Goal: Task Accomplishment & Management: Use online tool/utility

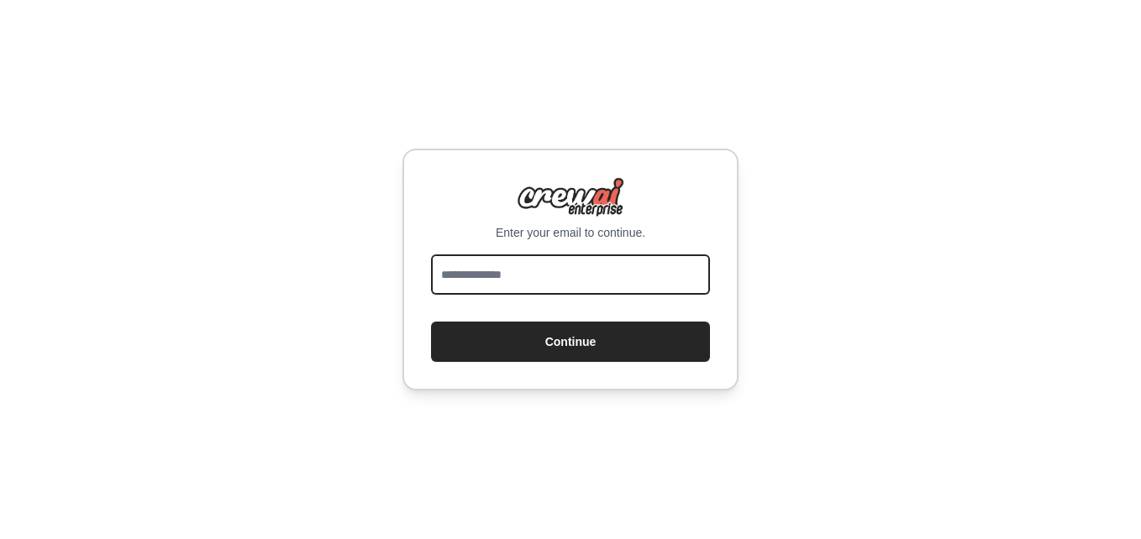
click at [605, 285] on input "email" at bounding box center [570, 275] width 279 height 40
type input "**********"
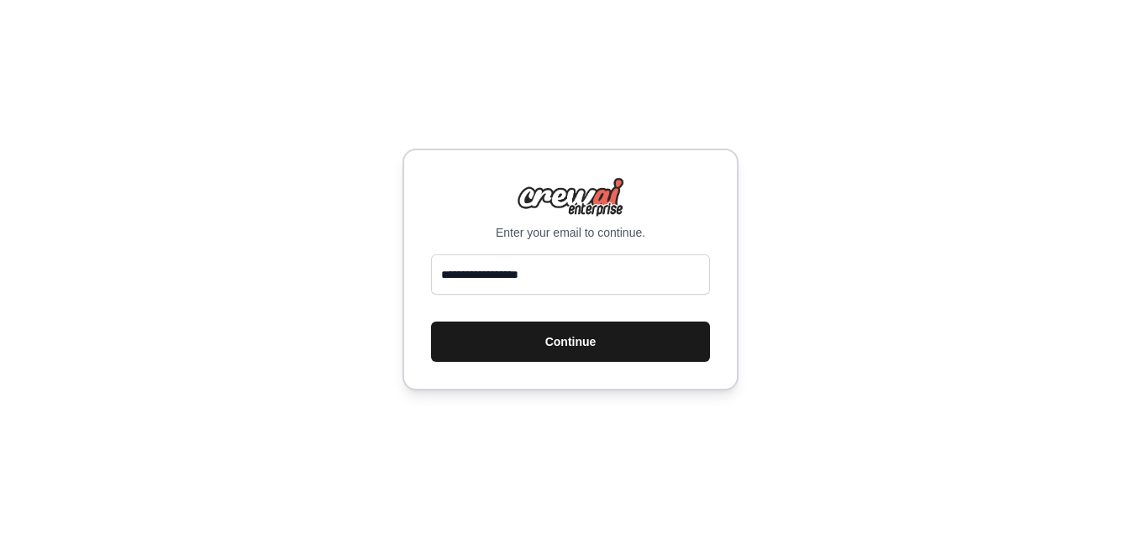
click at [539, 342] on button "Continue" at bounding box center [570, 342] width 279 height 40
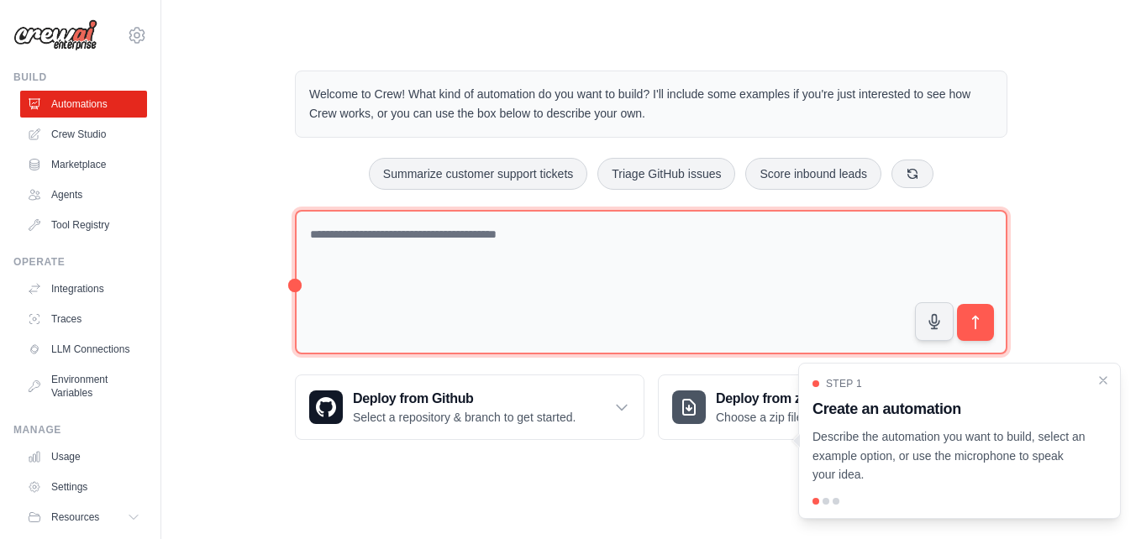
click at [544, 274] on textarea at bounding box center [651, 282] width 712 height 145
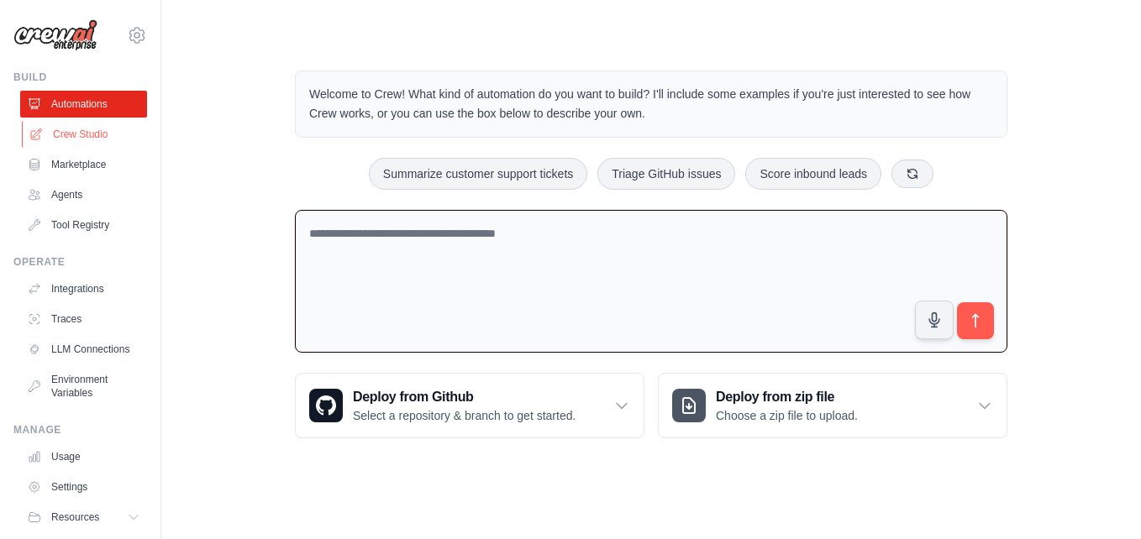
click at [90, 134] on link "Crew Studio" at bounding box center [85, 134] width 127 height 27
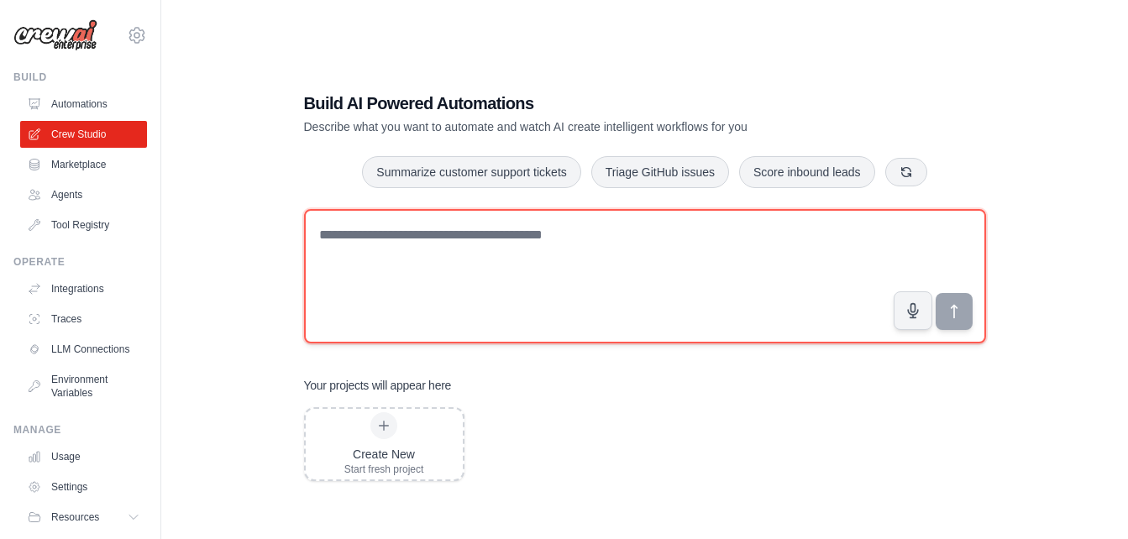
click at [519, 259] on textarea at bounding box center [645, 276] width 682 height 134
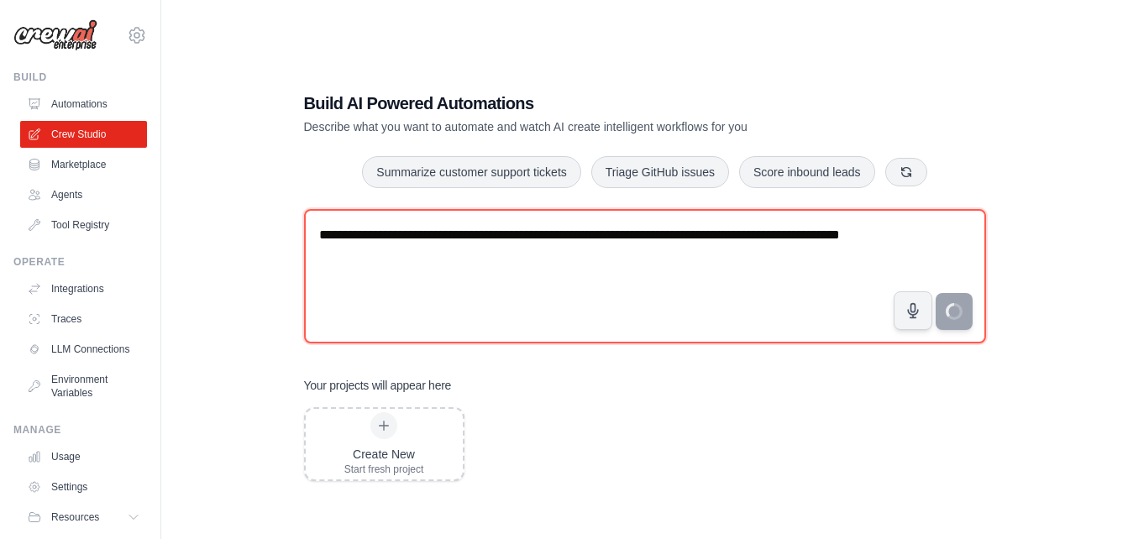
type textarea "**********"
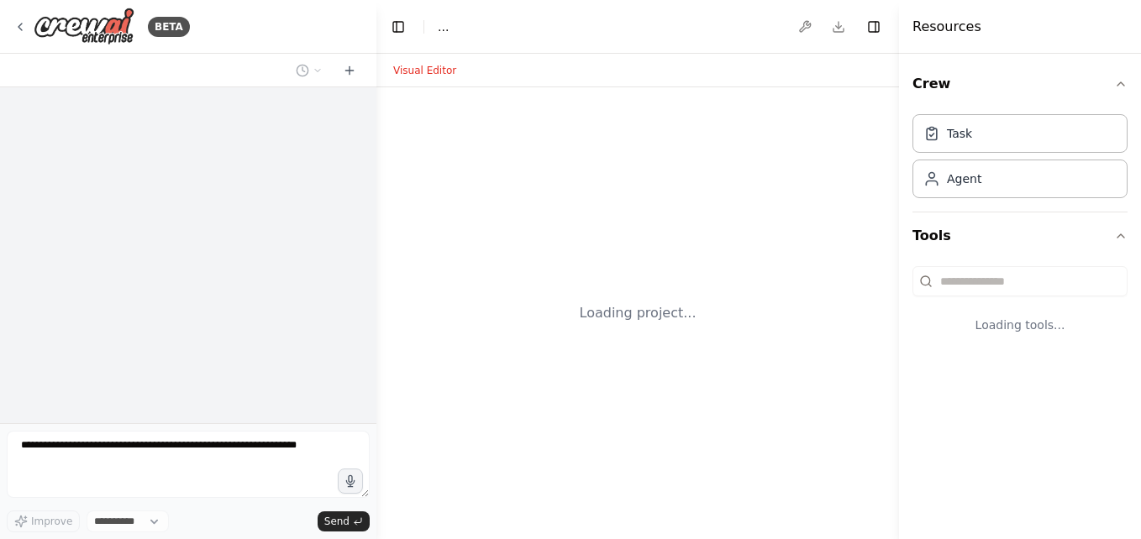
select select "****"
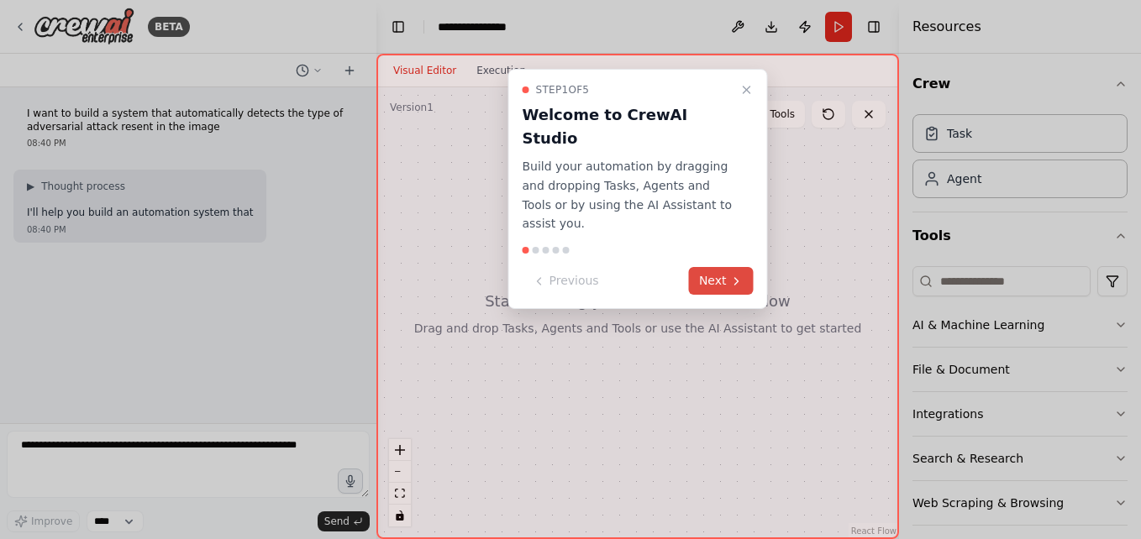
click at [716, 267] on button "Next" at bounding box center [721, 281] width 65 height 28
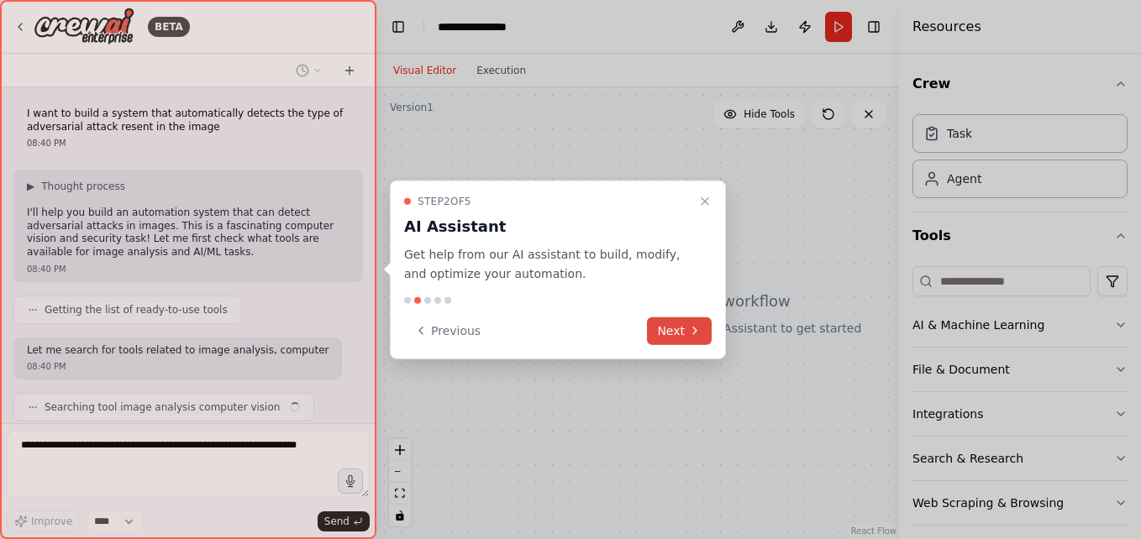
scroll to position [68, 0]
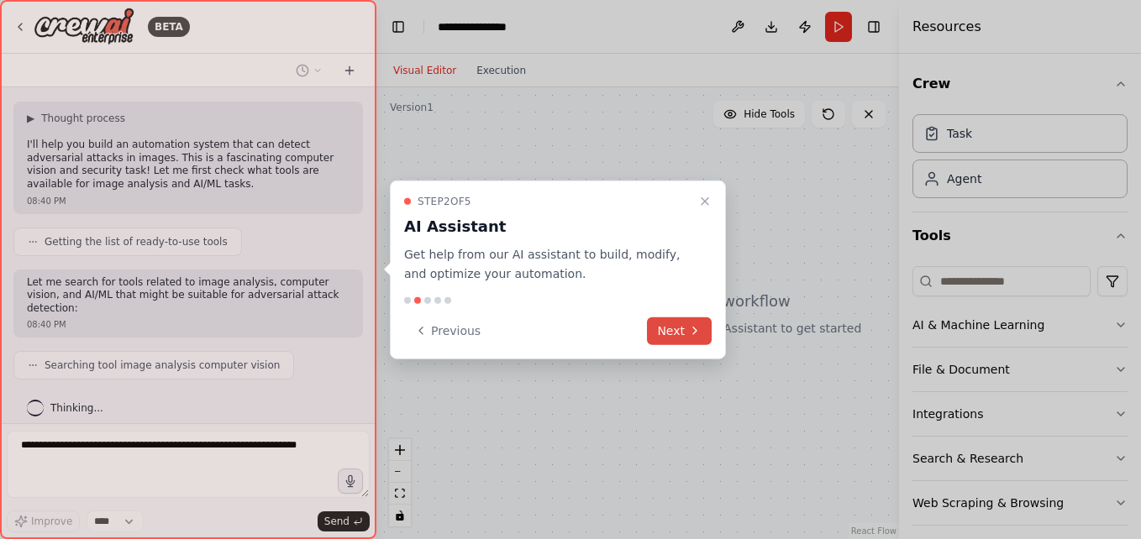
click at [692, 330] on icon at bounding box center [694, 330] width 13 height 13
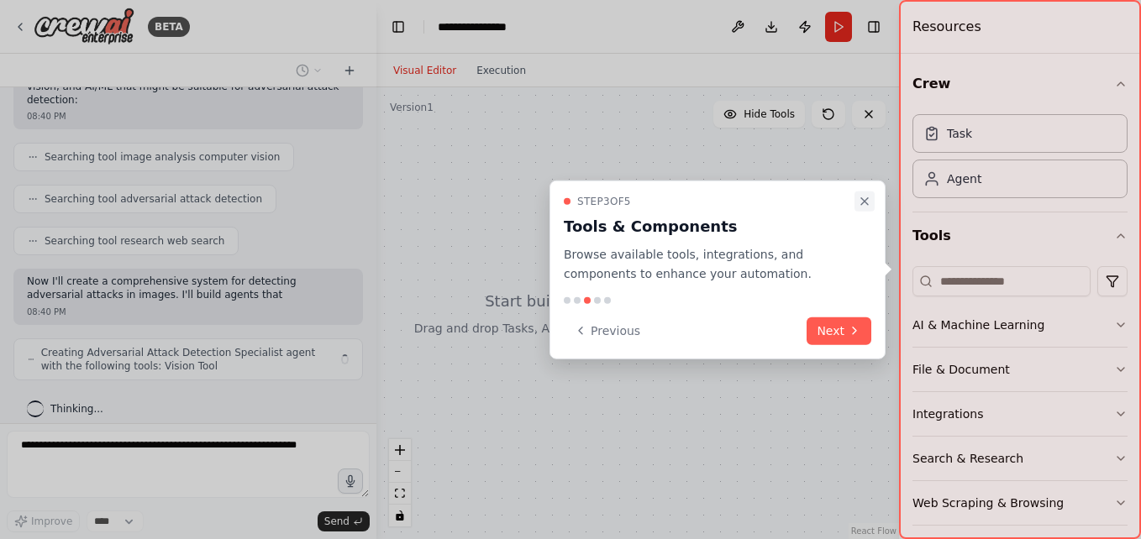
scroll to position [290, 0]
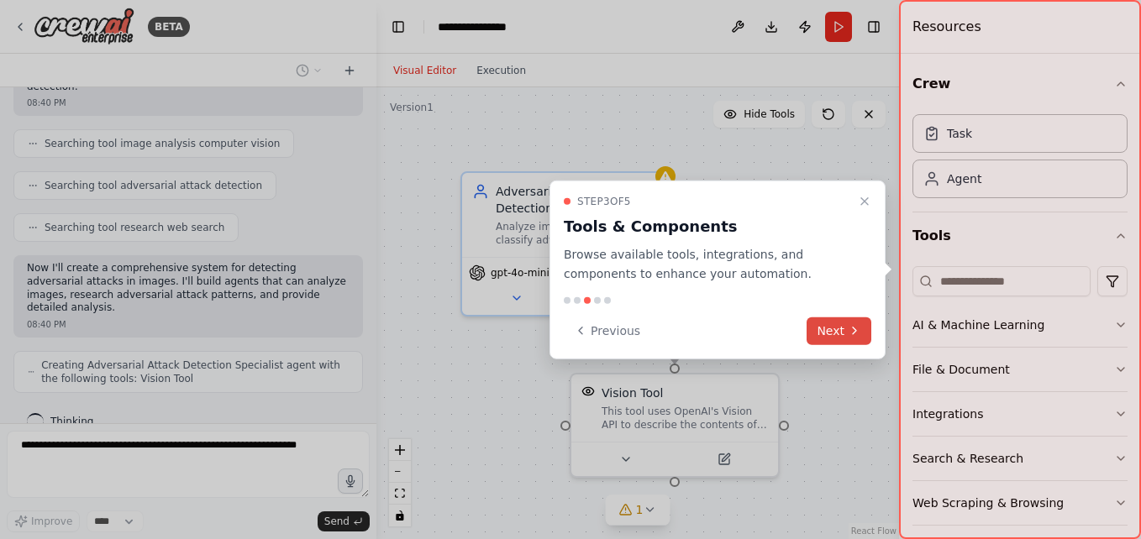
click at [845, 329] on button "Next" at bounding box center [839, 331] width 65 height 28
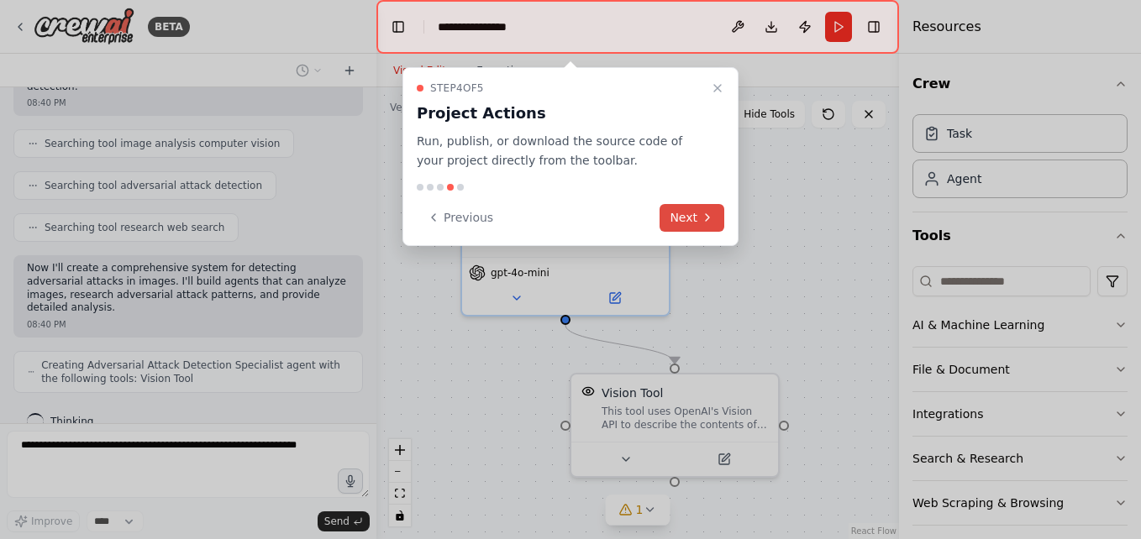
click at [697, 222] on button "Next" at bounding box center [692, 218] width 65 height 28
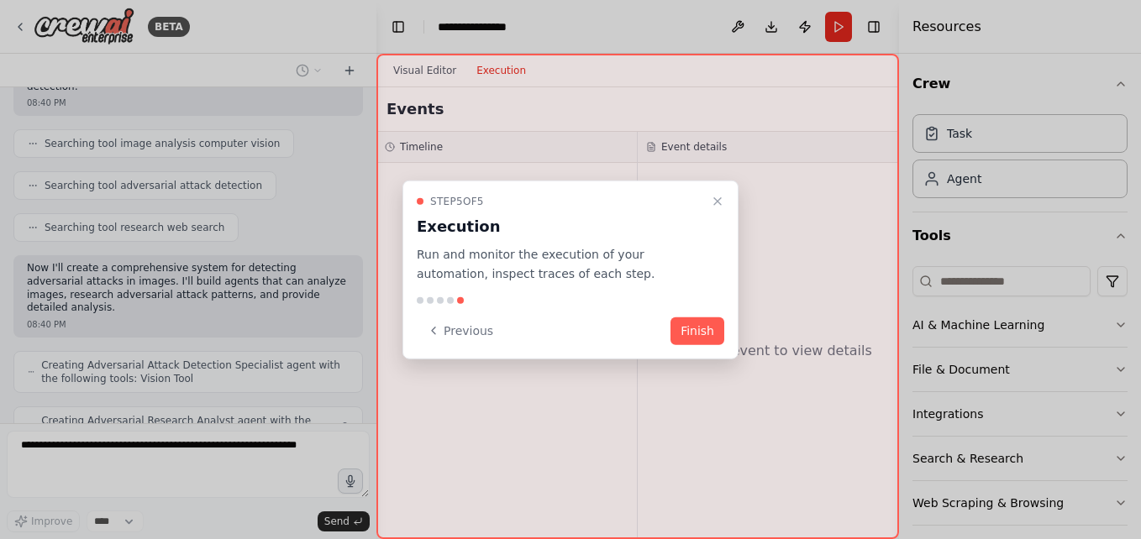
scroll to position [345, 0]
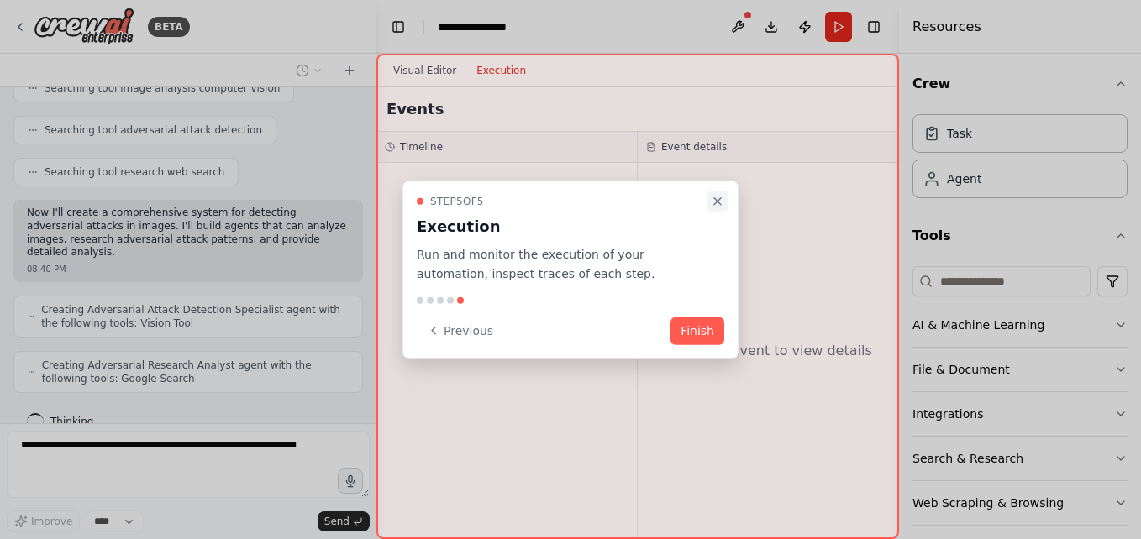
click at [719, 202] on icon "Close walkthrough" at bounding box center [717, 201] width 13 height 13
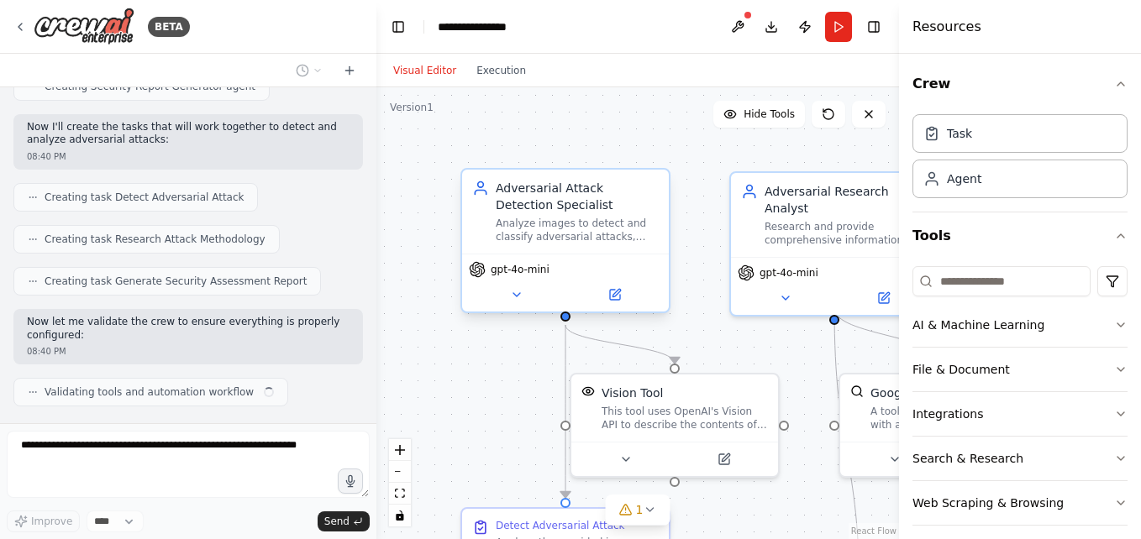
scroll to position [693, 0]
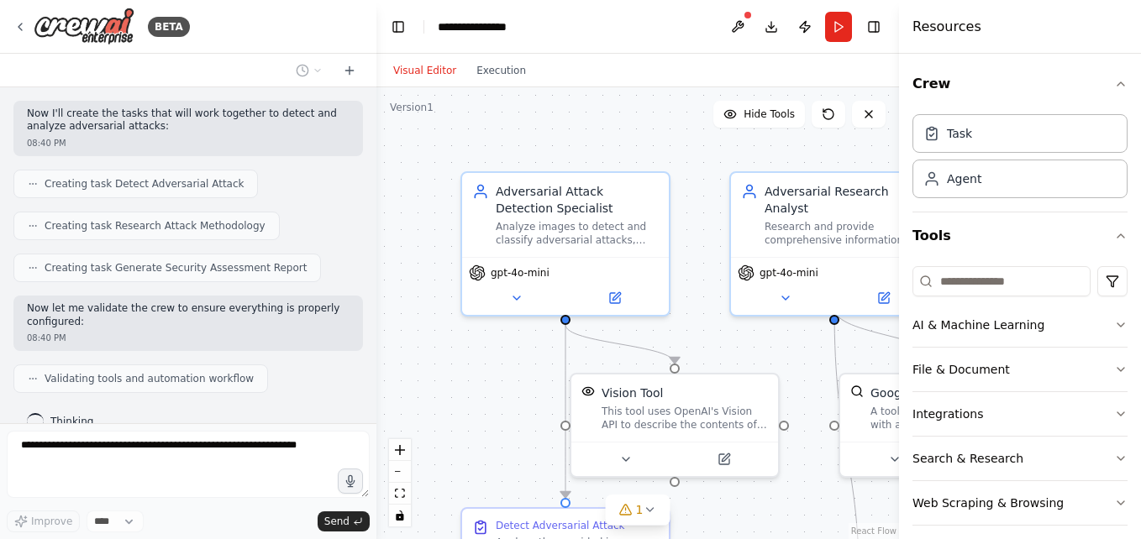
click at [418, 254] on div ".deletable-edge-delete-btn { width: 20px; height: 20px; border: 0px solid #ffff…" at bounding box center [637, 313] width 523 height 452
click at [711, 165] on div ".deletable-edge-delete-btn { width: 20px; height: 20px; border: 0px solid #ffff…" at bounding box center [637, 313] width 523 height 452
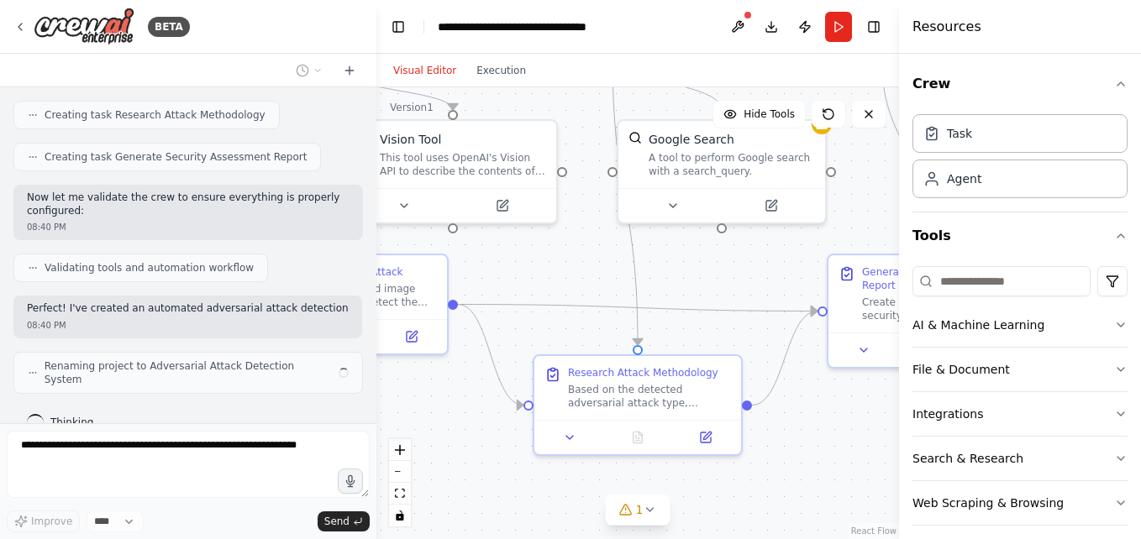
drag, startPoint x: 483, startPoint y: 394, endPoint x: 261, endPoint y: 140, distance: 337.0
click at [261, 140] on div "BETA I want to build a system that automatically detects the type of adversaria…" at bounding box center [570, 269] width 1141 height 539
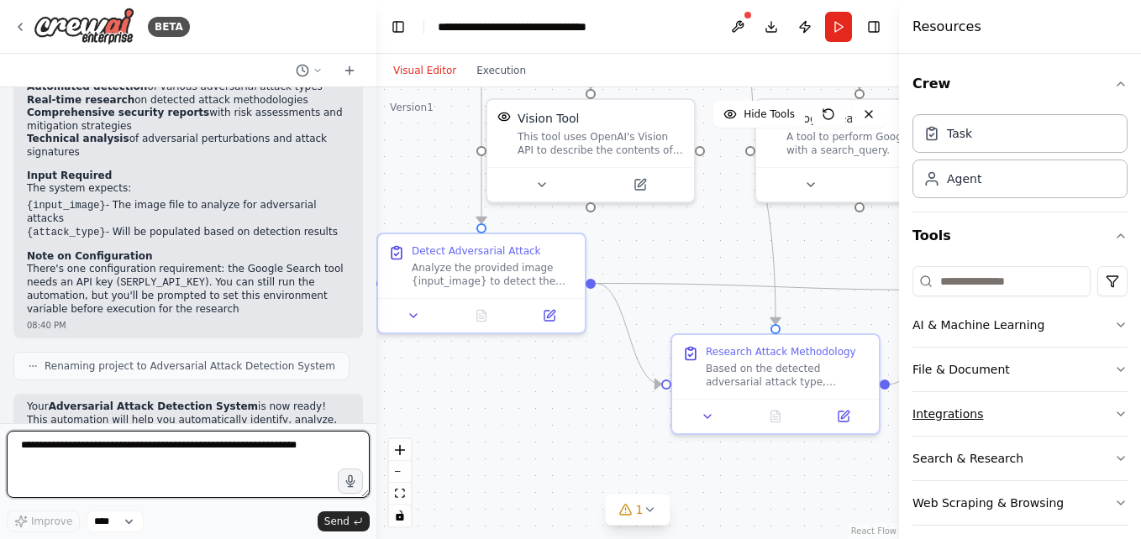
scroll to position [1316, 0]
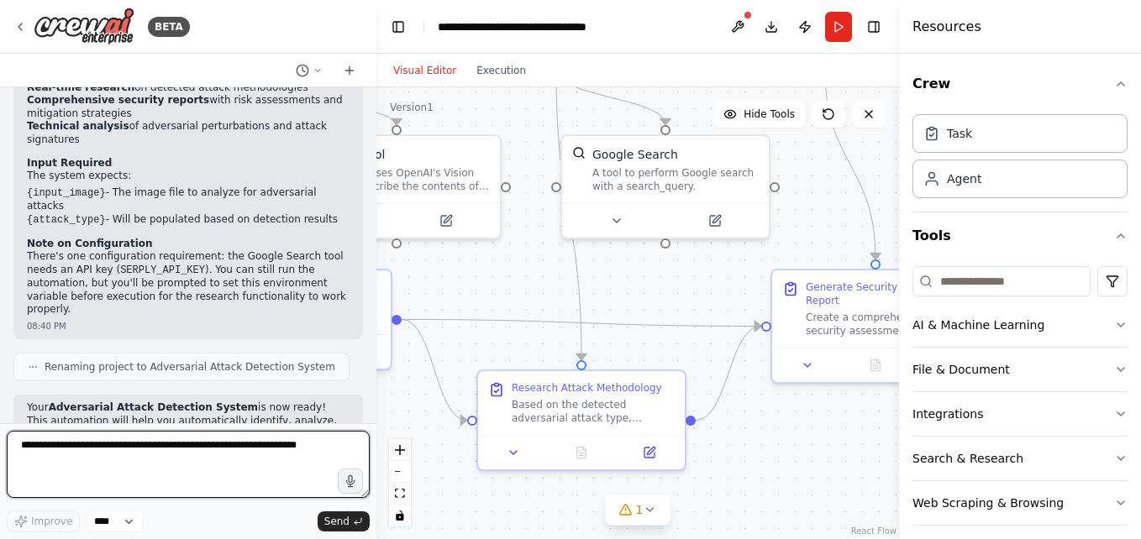
drag, startPoint x: 876, startPoint y: 436, endPoint x: 820, endPoint y: 451, distance: 58.3
click at [820, 451] on div ".deletable-edge-delete-btn { width: 20px; height: 20px; border: 0px solid #ffff…" at bounding box center [637, 313] width 523 height 452
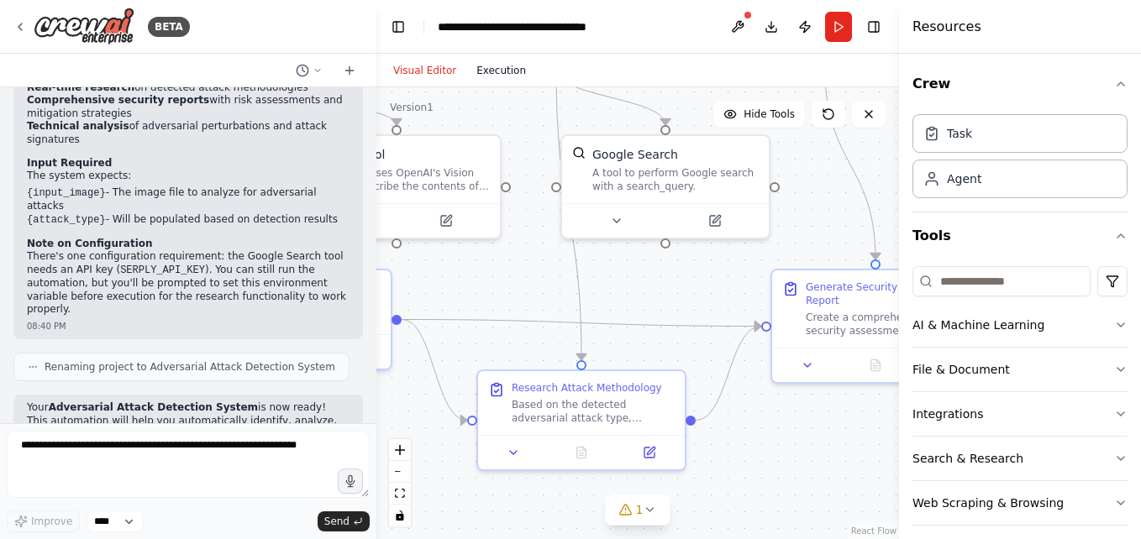
click at [506, 74] on button "Execution" at bounding box center [501, 70] width 70 height 20
click at [434, 71] on button "Visual Editor" at bounding box center [424, 70] width 83 height 20
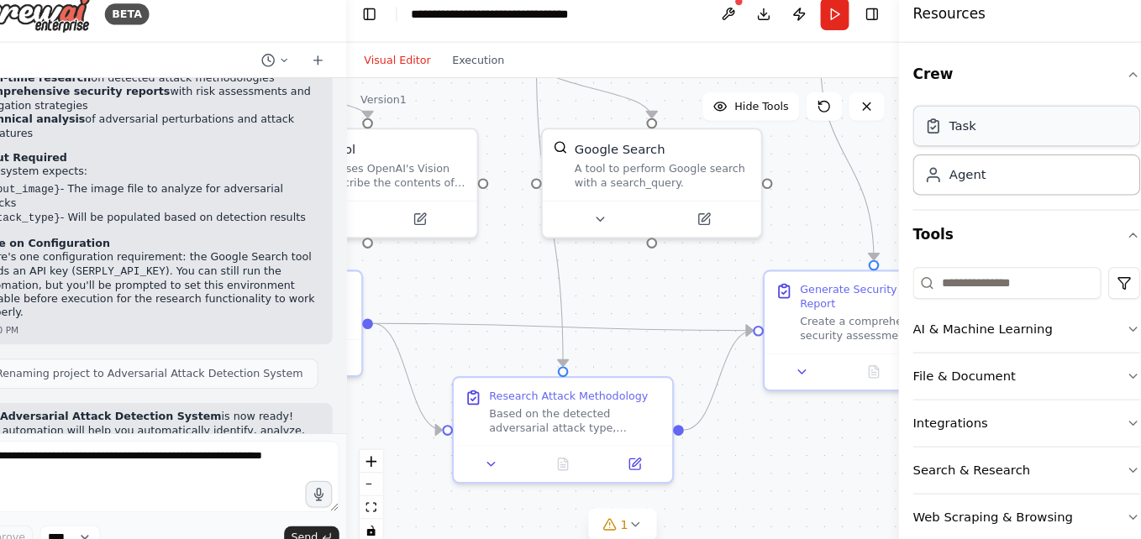
click at [961, 139] on div "Task" at bounding box center [959, 132] width 25 height 17
click at [1117, 81] on div "Crew Task Agent Tools AI & Machine Learning File & Document Integrations Search…" at bounding box center [1020, 297] width 242 height 486
click at [1114, 81] on icon "button" at bounding box center [1120, 83] width 13 height 13
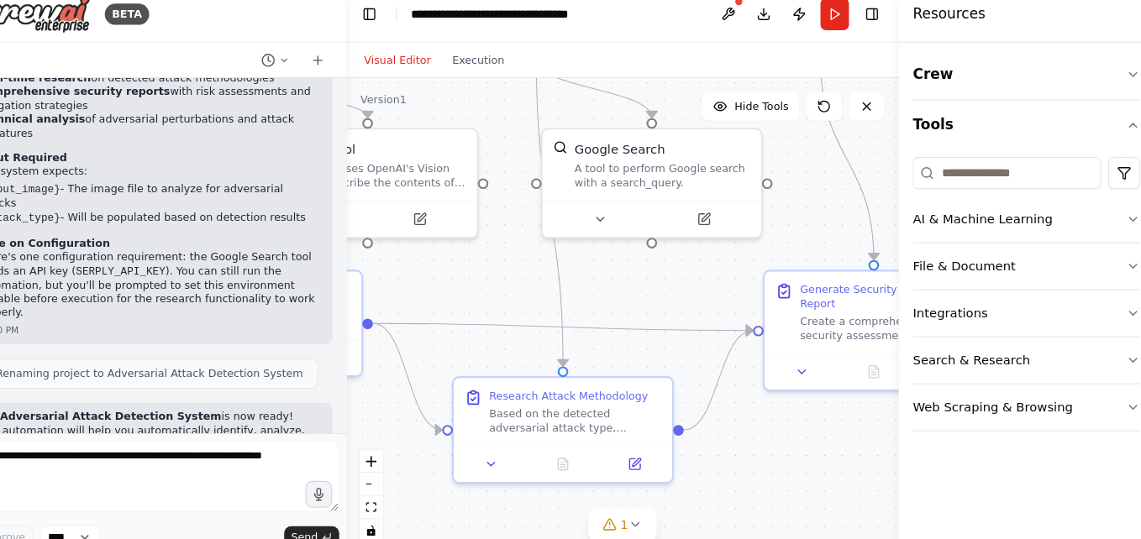
click at [831, 435] on div ".deletable-edge-delete-btn { width: 20px; height: 20px; border: 0px solid #ffff…" at bounding box center [637, 313] width 523 height 452
click at [818, 439] on div ".deletable-edge-delete-btn { width: 20px; height: 20px; border: 0px solid #ffff…" at bounding box center [637, 313] width 523 height 452
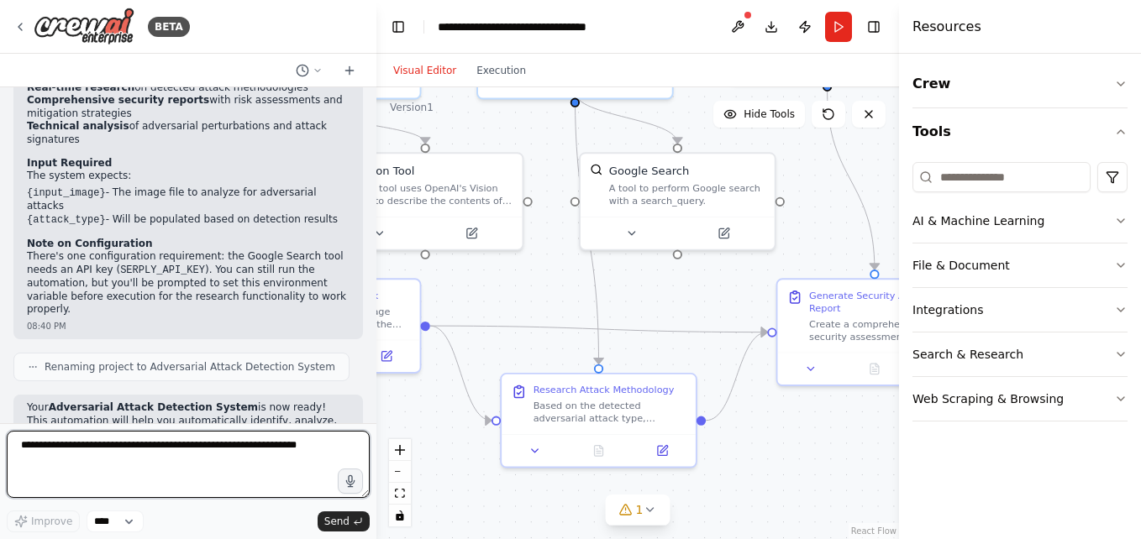
click at [255, 476] on textarea at bounding box center [188, 464] width 363 height 67
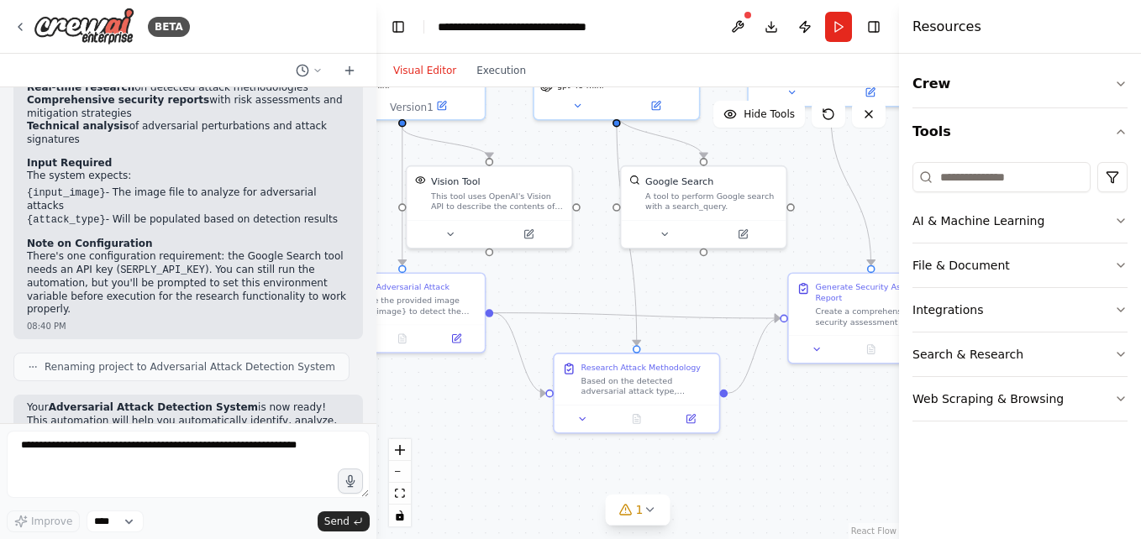
click at [851, 239] on div ".deletable-edge-delete-btn { width: 20px; height: 20px; border: 0px solid #ffff…" at bounding box center [637, 313] width 523 height 452
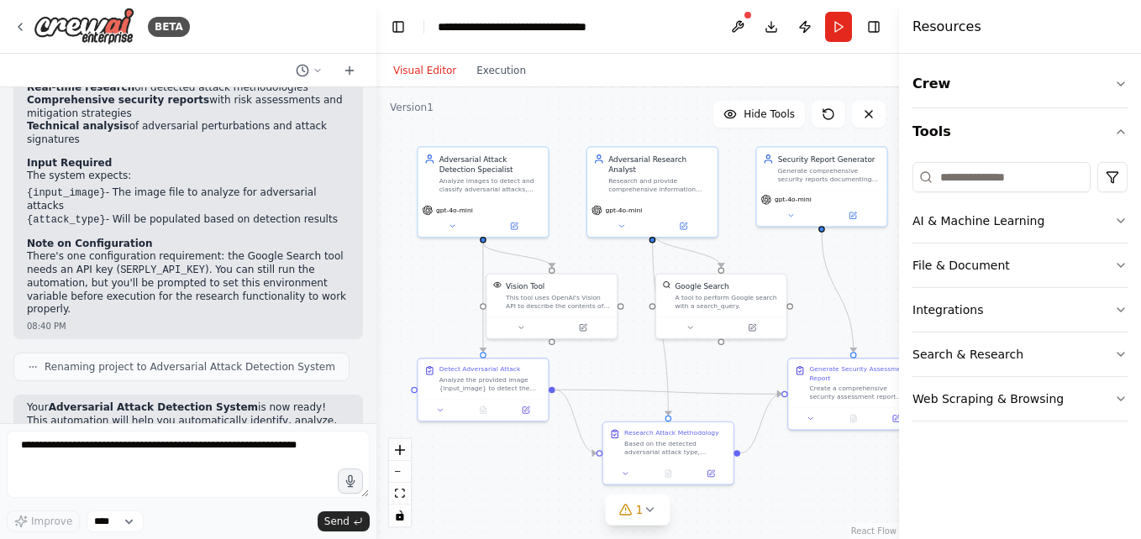
drag, startPoint x: 516, startPoint y: 421, endPoint x: 502, endPoint y: 513, distance: 93.4
click at [502, 513] on div ".deletable-edge-delete-btn { width: 20px; height: 20px; border: 0px solid #ffff…" at bounding box center [637, 313] width 523 height 452
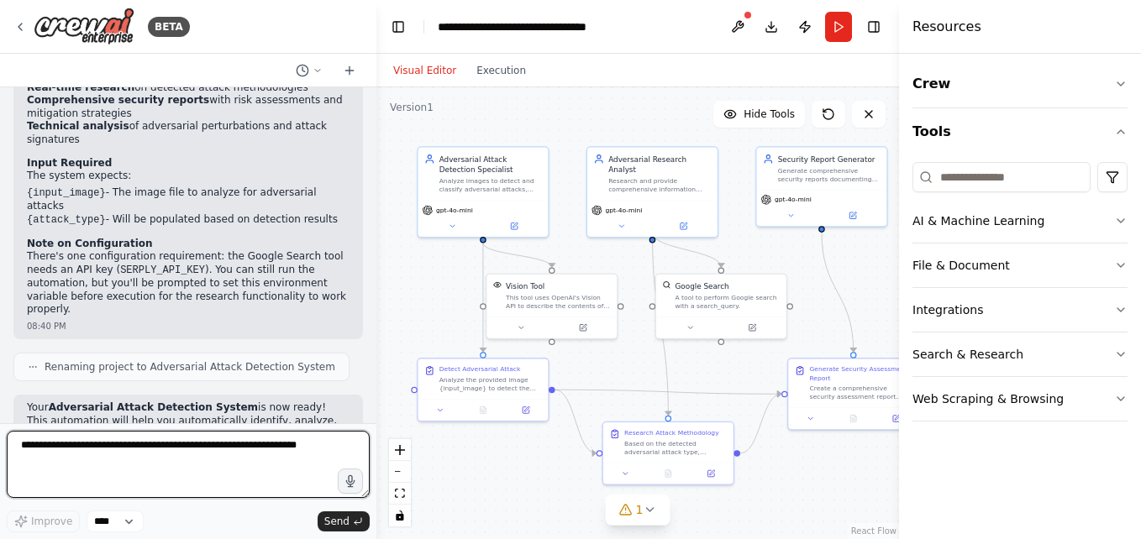
click at [145, 449] on textarea at bounding box center [188, 464] width 363 height 67
type textarea "**********"
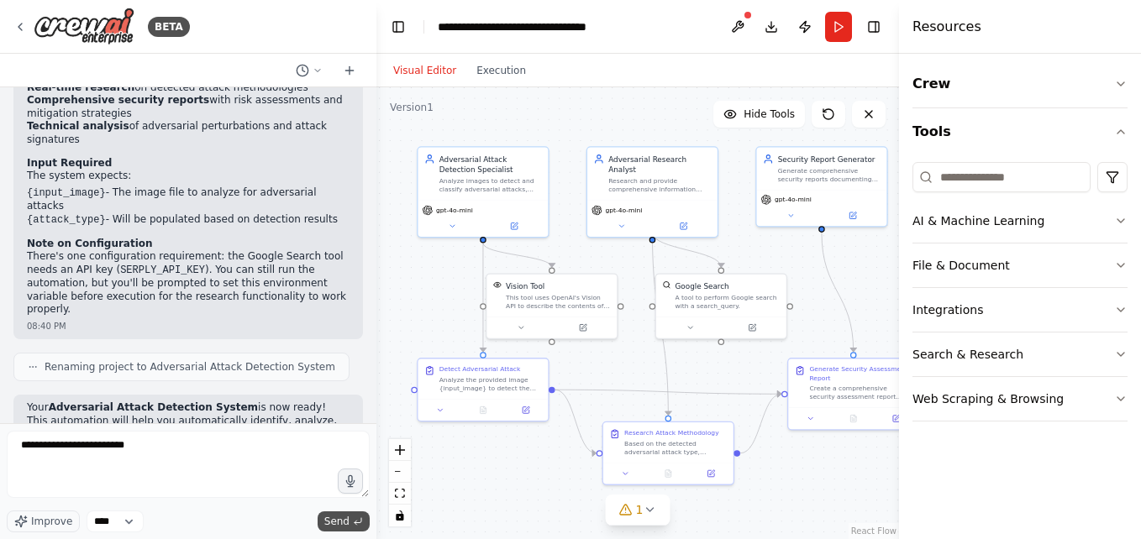
click at [340, 523] on span "Send" at bounding box center [336, 521] width 25 height 13
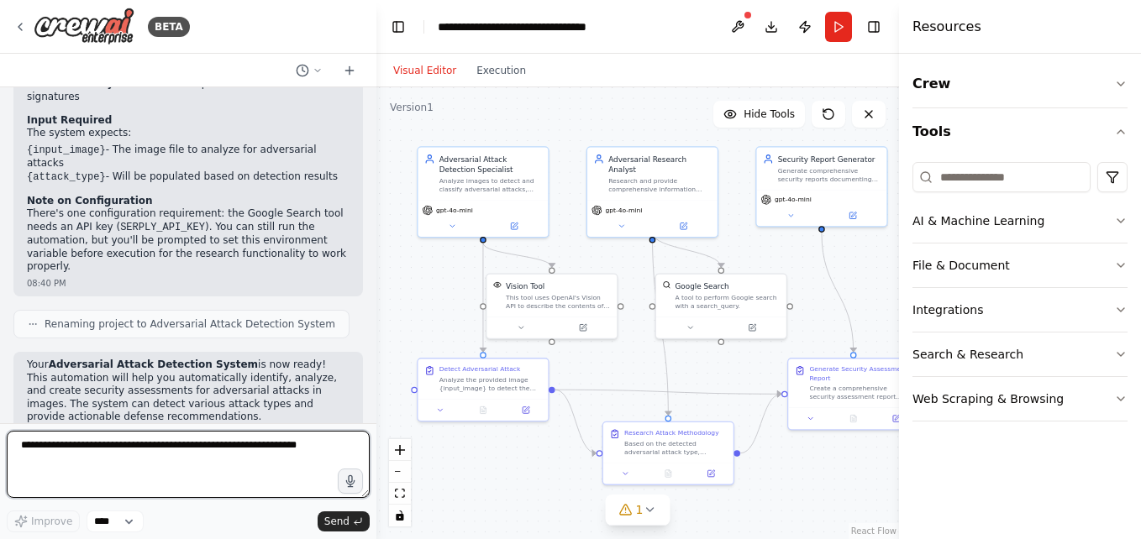
click at [144, 473] on textarea at bounding box center [188, 464] width 363 height 67
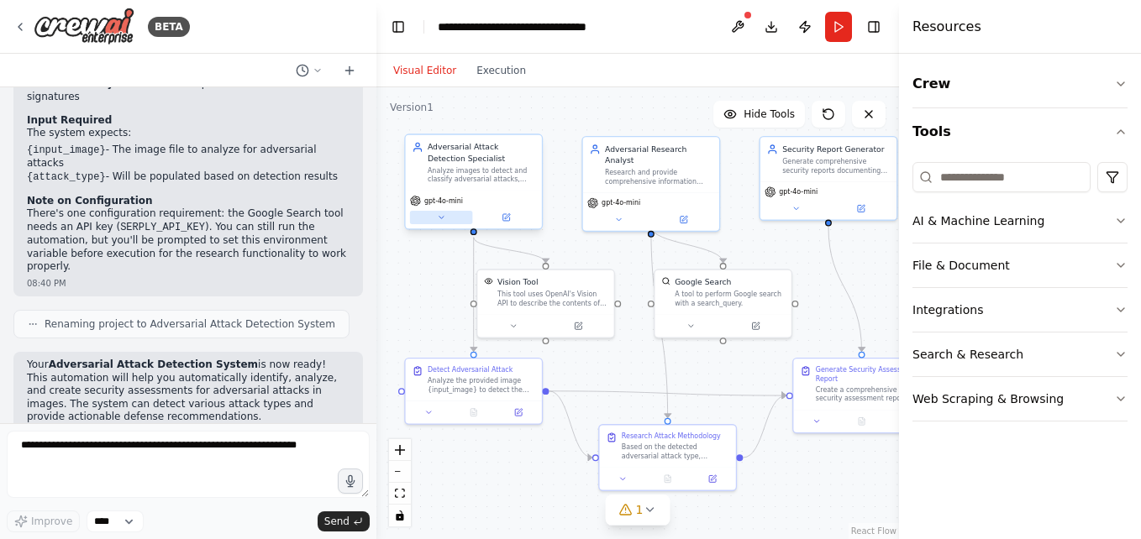
click at [446, 217] on button at bounding box center [441, 217] width 63 height 13
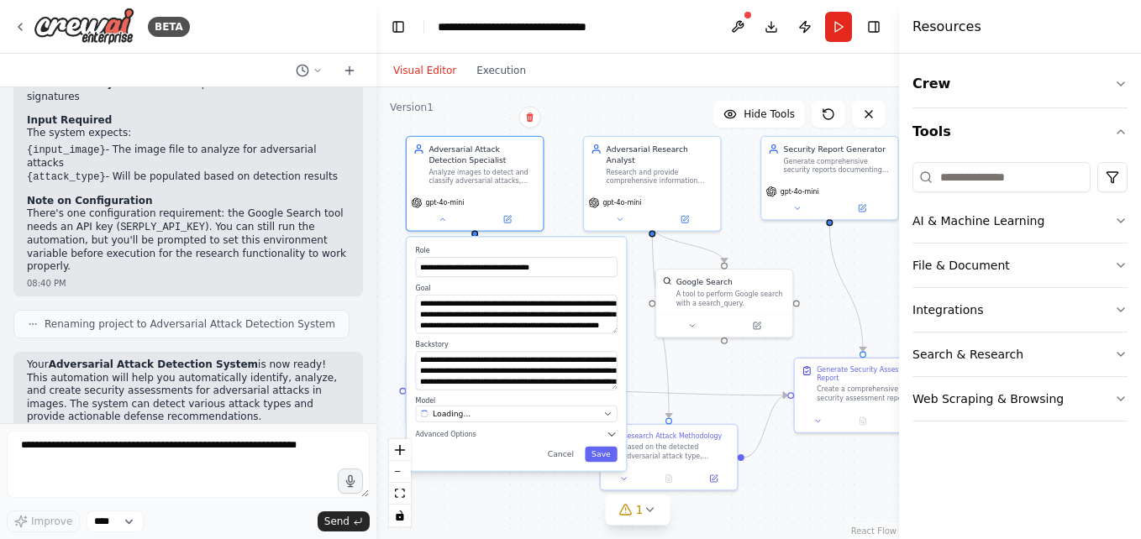
click at [829, 475] on div ".deletable-edge-delete-btn { width: 20px; height: 20px; border: 0px solid #ffff…" at bounding box center [637, 313] width 523 height 452
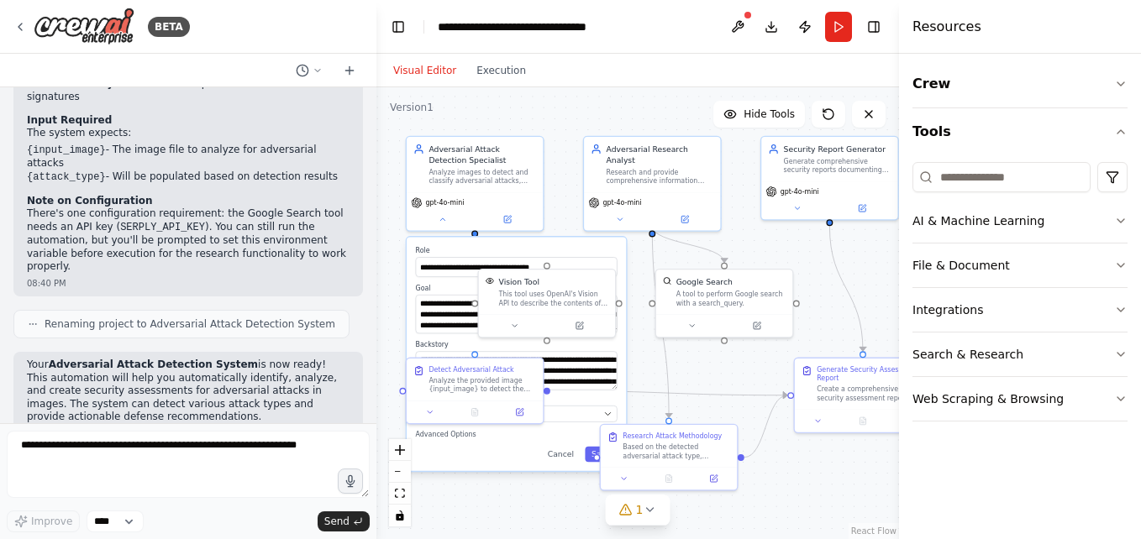
click at [502, 500] on div ".deletable-edge-delete-btn { width: 20px; height: 20px; border: 0px solid #ffff…" at bounding box center [637, 313] width 523 height 452
click at [773, 529] on div ".deletable-edge-delete-btn { width: 20px; height: 20px; border: 0px solid #ffff…" at bounding box center [637, 313] width 523 height 452
click at [565, 184] on div ".deletable-edge-delete-btn { width: 20px; height: 20px; border: 0px solid #ffff…" at bounding box center [637, 313] width 523 height 452
click at [741, 19] on button at bounding box center [737, 27] width 27 height 30
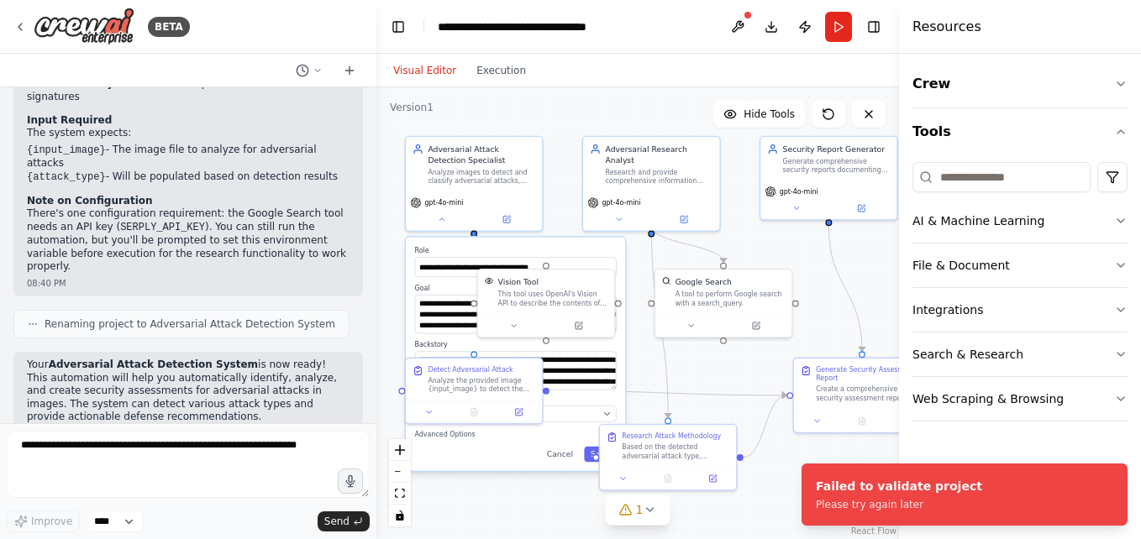
click at [584, 99] on div ".deletable-edge-delete-btn { width: 20px; height: 20px; border: 0px solid #ffff…" at bounding box center [637, 313] width 523 height 452
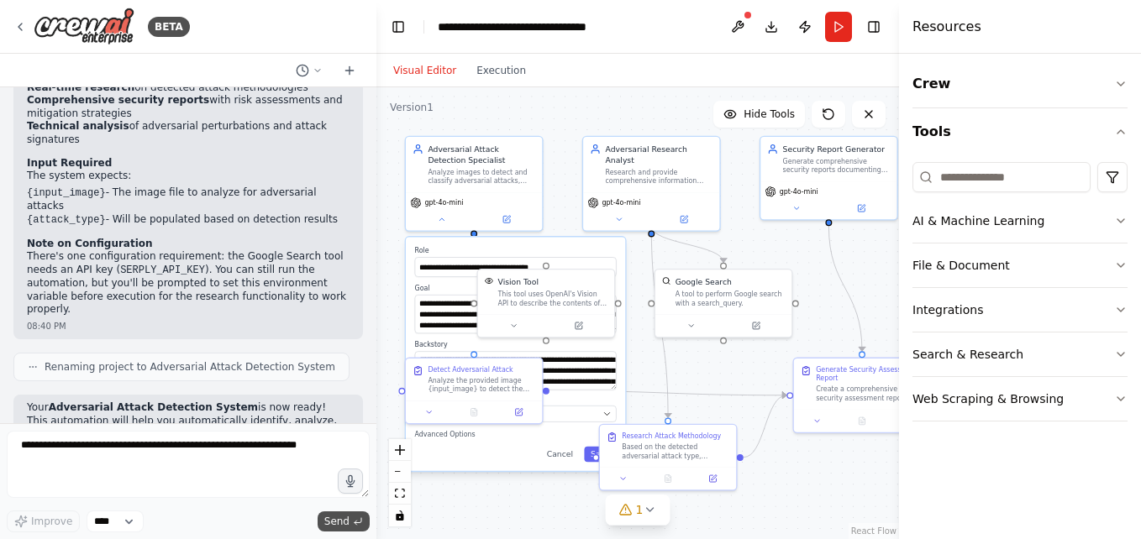
click at [331, 518] on span "Send" at bounding box center [336, 521] width 25 height 13
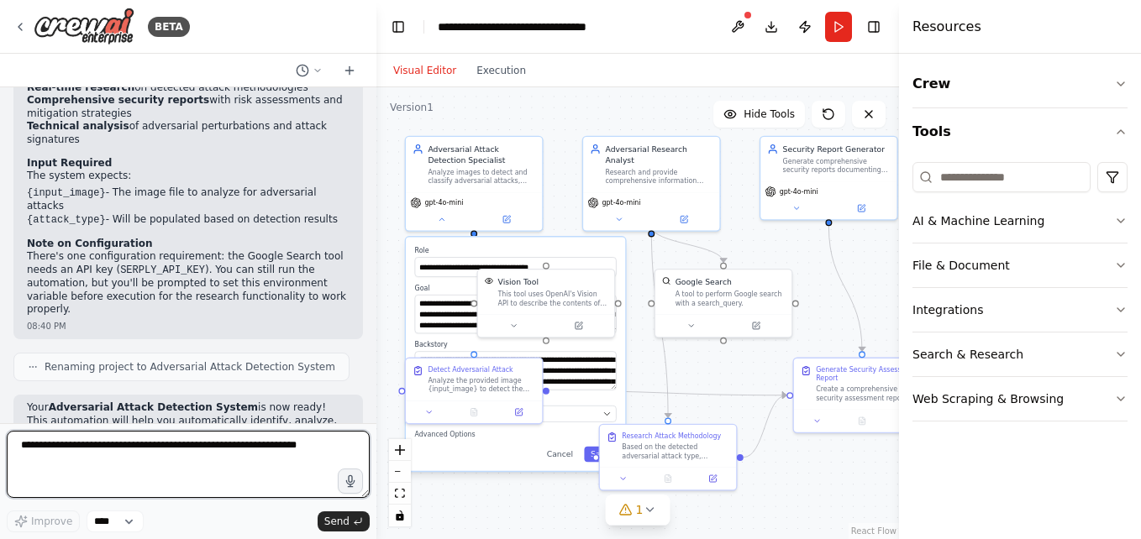
click at [156, 461] on textarea at bounding box center [188, 464] width 363 height 67
type textarea "**********"
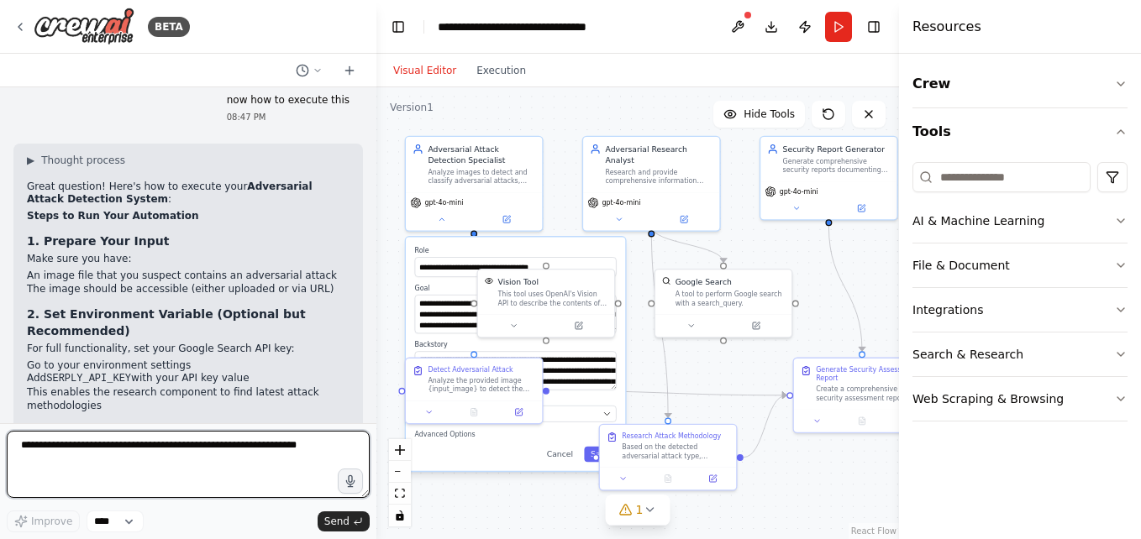
scroll to position [1627, 0]
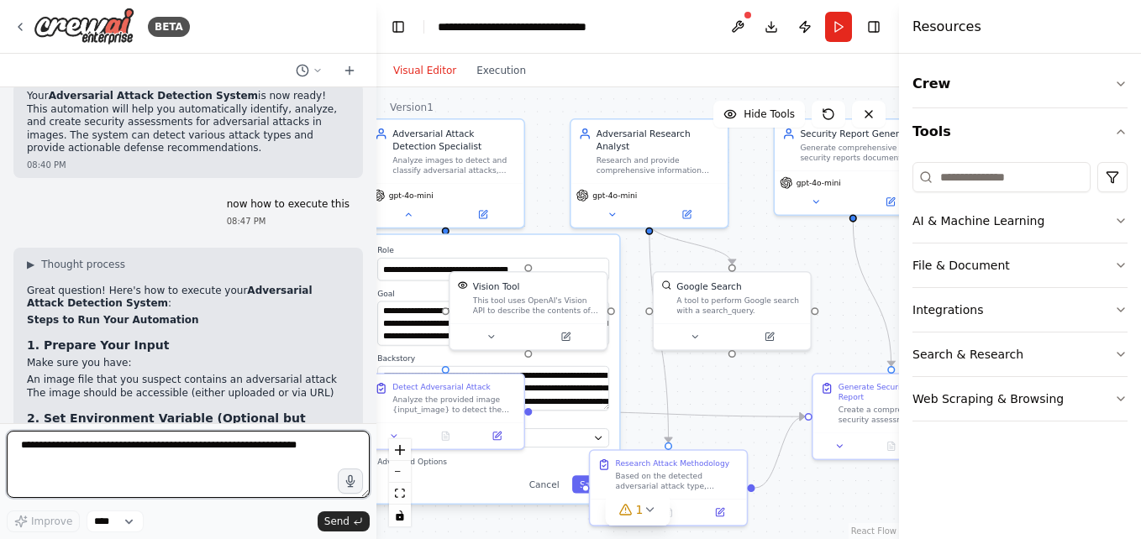
drag, startPoint x: 280, startPoint y: 455, endPoint x: 284, endPoint y: 440, distance: 14.9
click at [280, 454] on textarea at bounding box center [188, 464] width 363 height 67
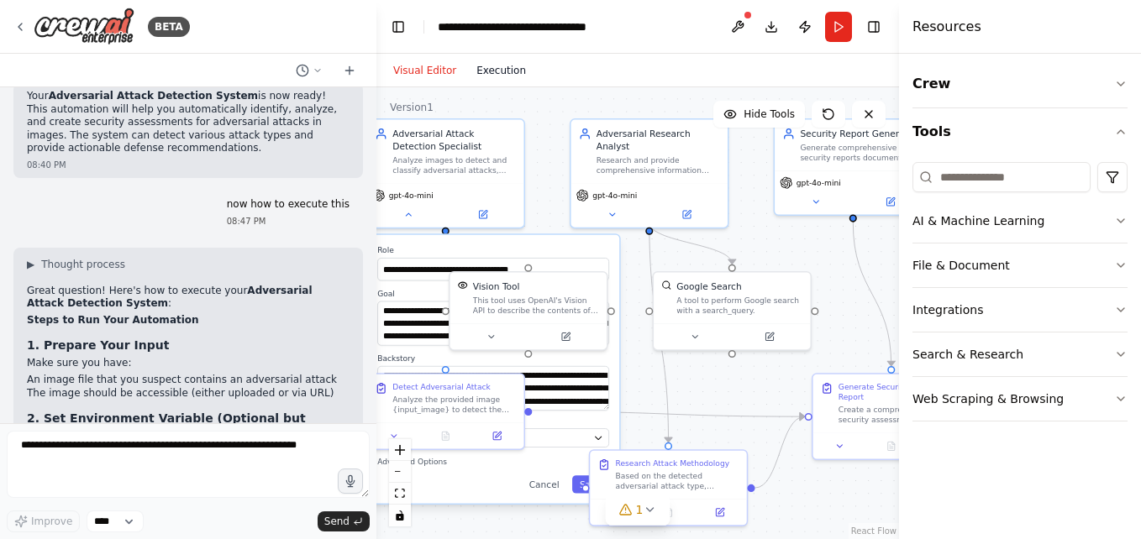
click at [496, 73] on button "Execution" at bounding box center [501, 70] width 70 height 20
click at [423, 69] on button "Visual Editor" at bounding box center [424, 70] width 83 height 20
click at [540, 148] on div ".deletable-edge-delete-btn { width: 20px; height: 20px; border: 0px solid #ffff…" at bounding box center [637, 313] width 523 height 452
click at [628, 238] on div ".deletable-edge-delete-btn { width: 20px; height: 20px; border: 0px solid #ffff…" at bounding box center [637, 313] width 523 height 452
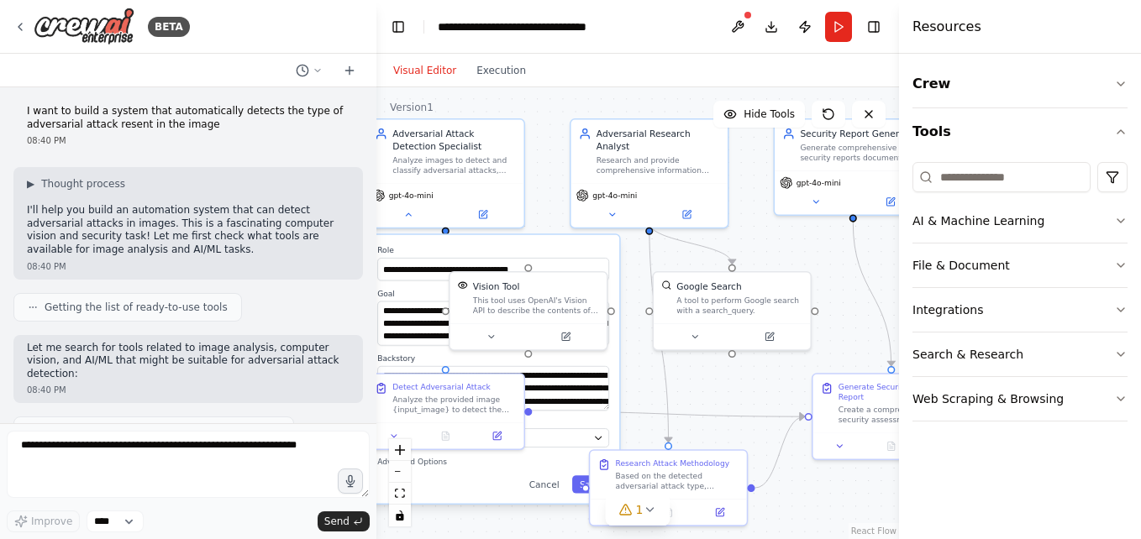
scroll to position [0, 0]
click at [555, 146] on div ".deletable-edge-delete-btn { width: 20px; height: 20px; border: 0px solid #ffff…" at bounding box center [637, 313] width 523 height 452
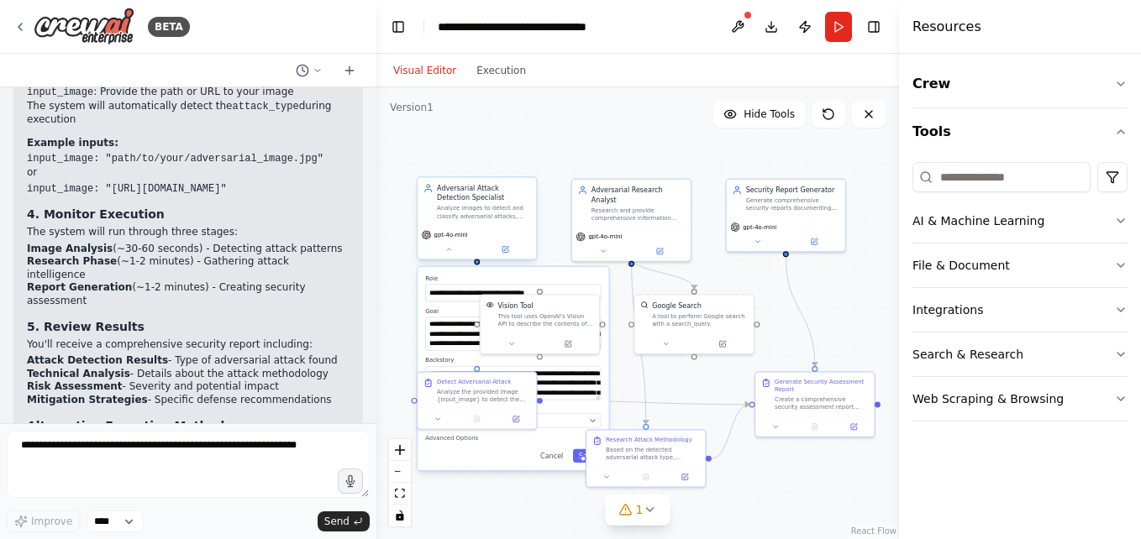
click at [497, 233] on div "gpt-4o-mini" at bounding box center [477, 234] width 111 height 9
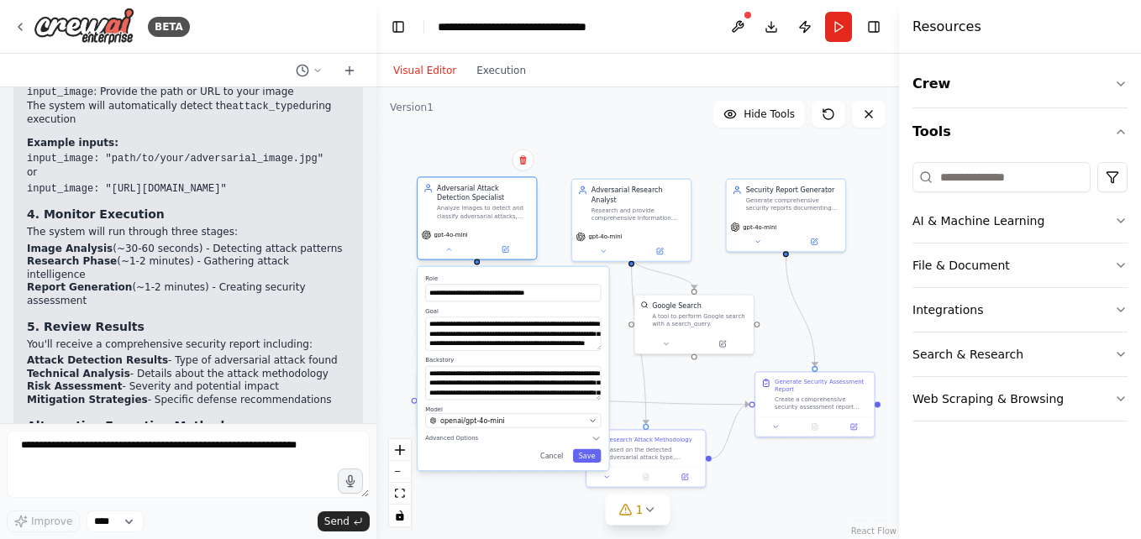
click at [447, 239] on div "gpt-4o-mini" at bounding box center [445, 234] width 46 height 9
click at [615, 230] on div "gpt-4o-mini" at bounding box center [599, 234] width 46 height 9
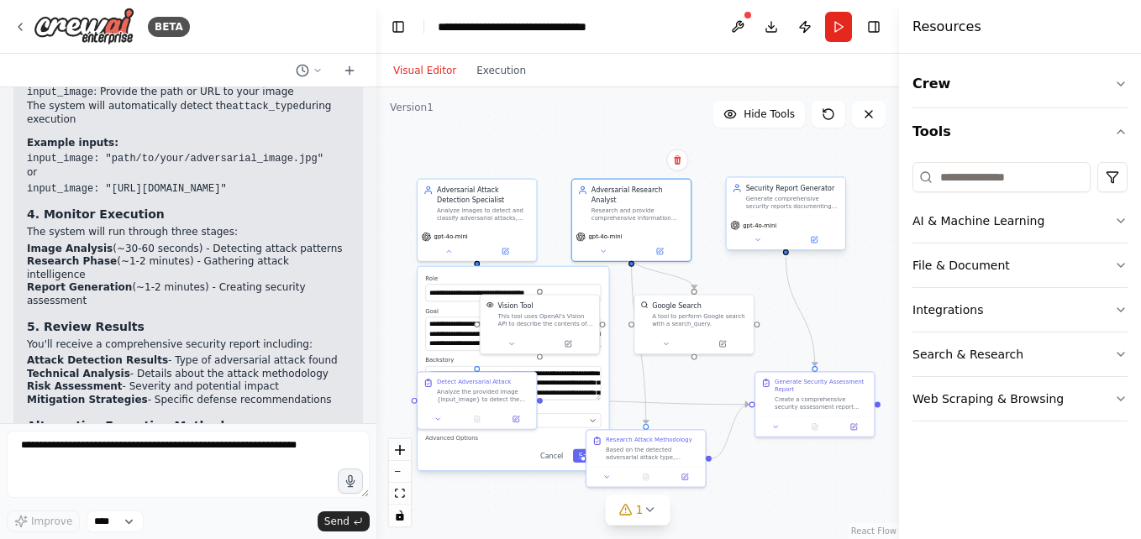
click at [774, 231] on div "gpt-4o-mini" at bounding box center [786, 233] width 118 height 34
click at [485, 459] on div "Cancel Save" at bounding box center [513, 455] width 176 height 13
click at [443, 239] on span "gpt-4o-mini" at bounding box center [451, 235] width 34 height 8
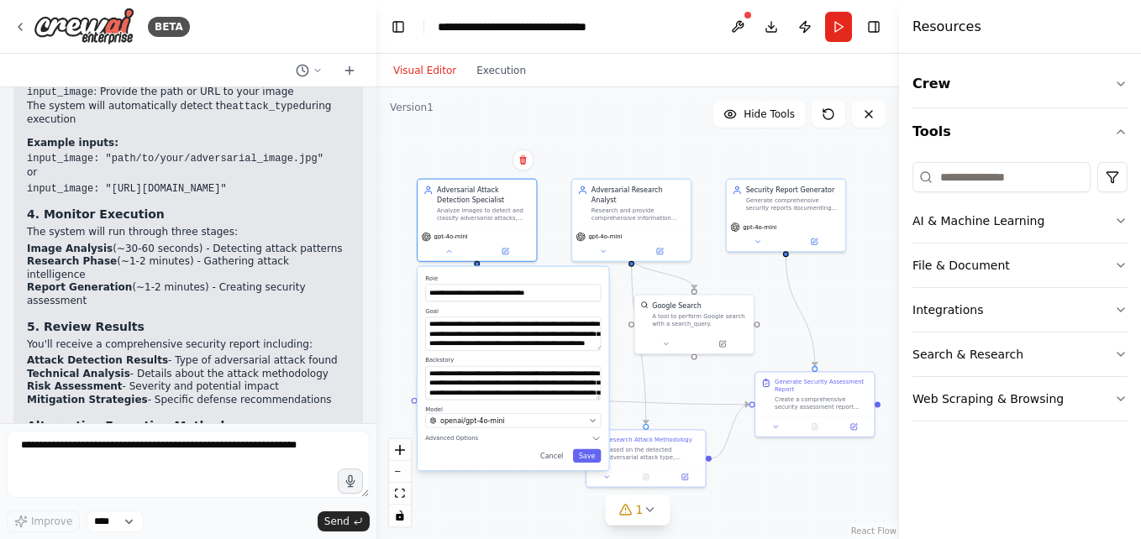
drag, startPoint x: 954, startPoint y: 236, endPoint x: 907, endPoint y: 324, distance: 99.6
click at [918, 319] on div "AI & Machine Learning File & Document Integrations Search & Research Web Scrapi…" at bounding box center [1019, 310] width 215 height 223
click at [1112, 81] on button "Crew" at bounding box center [1019, 83] width 215 height 47
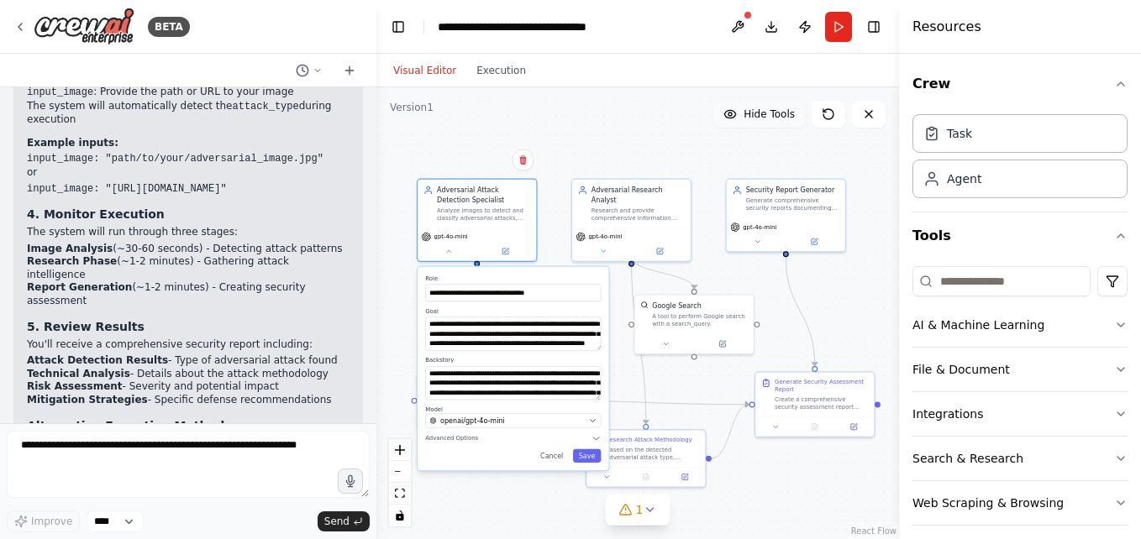
click at [787, 117] on span "Hide Tools" at bounding box center [769, 114] width 51 height 13
click at [766, 126] on button "Show Tools" at bounding box center [757, 114] width 96 height 27
click at [843, 29] on button "Run" at bounding box center [838, 27] width 27 height 30
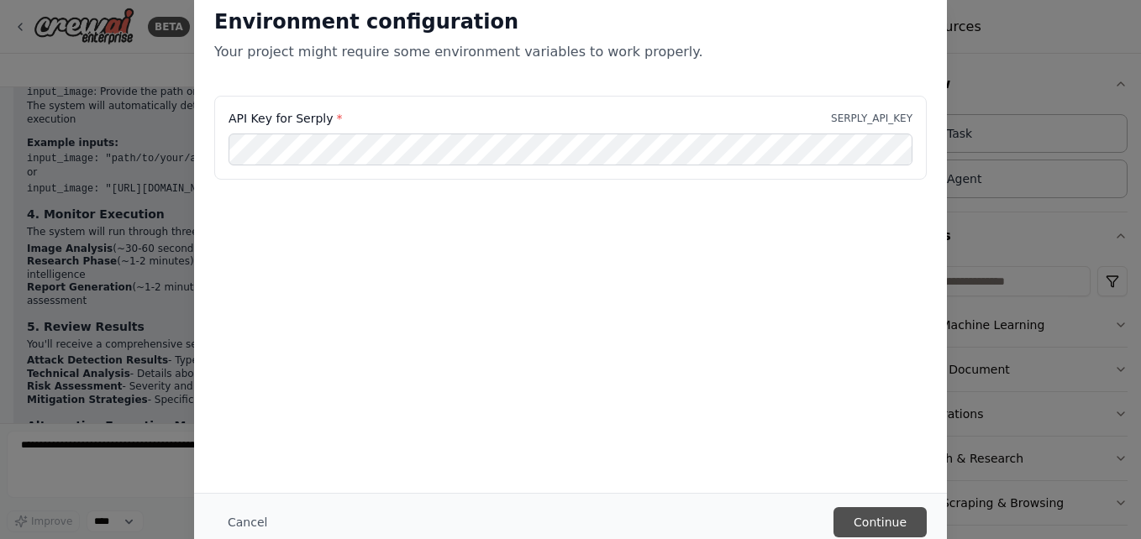
click at [891, 517] on button "Continue" at bounding box center [879, 522] width 93 height 30
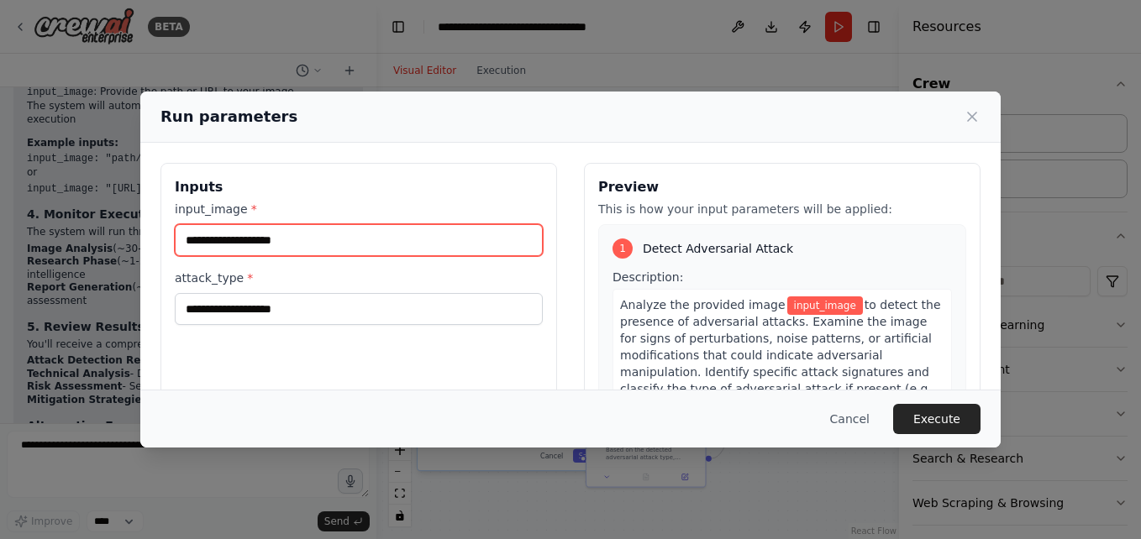
click at [358, 246] on input "input_image *" at bounding box center [359, 240] width 368 height 32
click at [388, 245] on input "input_image *" at bounding box center [359, 240] width 368 height 32
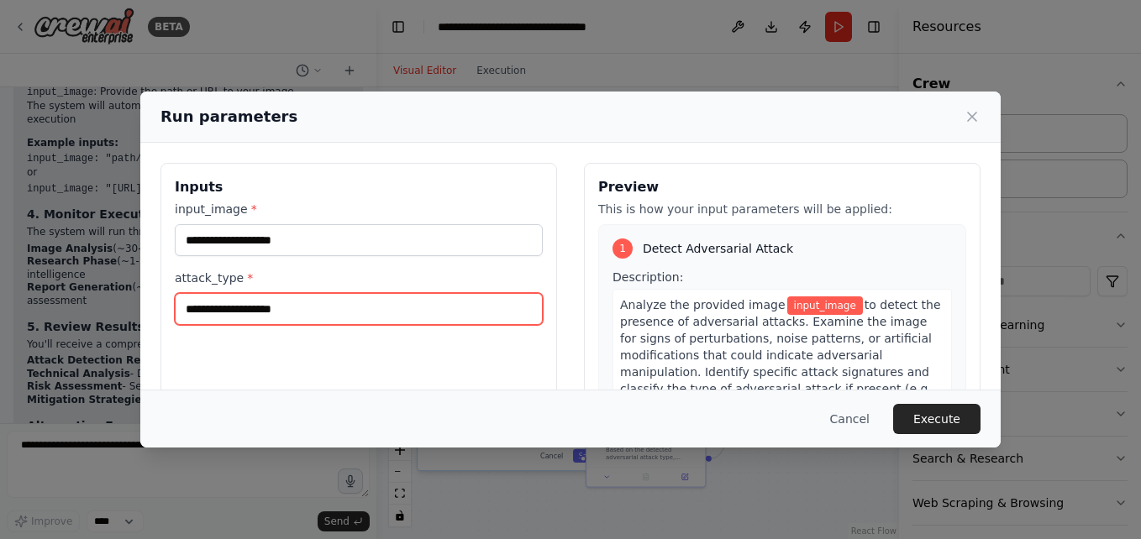
click at [297, 300] on input "attack_type *" at bounding box center [359, 309] width 368 height 32
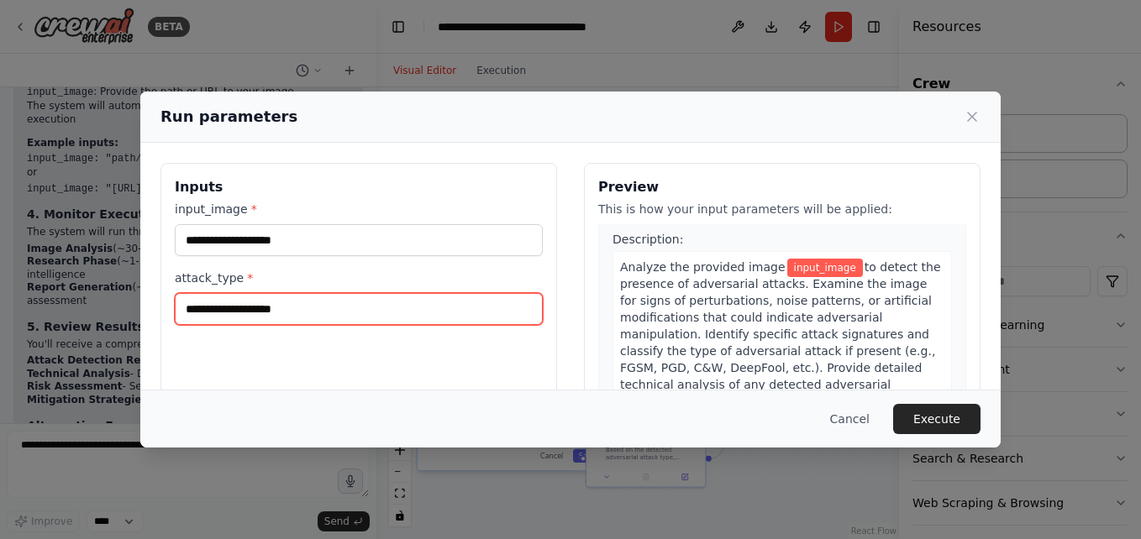
scroll to position [0, 0]
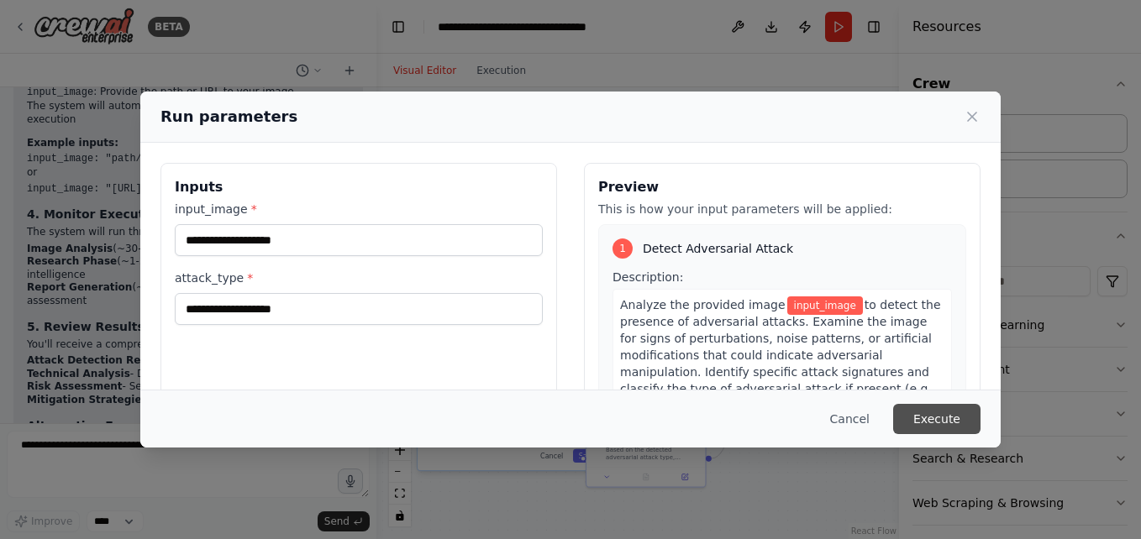
click at [920, 419] on button "Execute" at bounding box center [936, 419] width 87 height 30
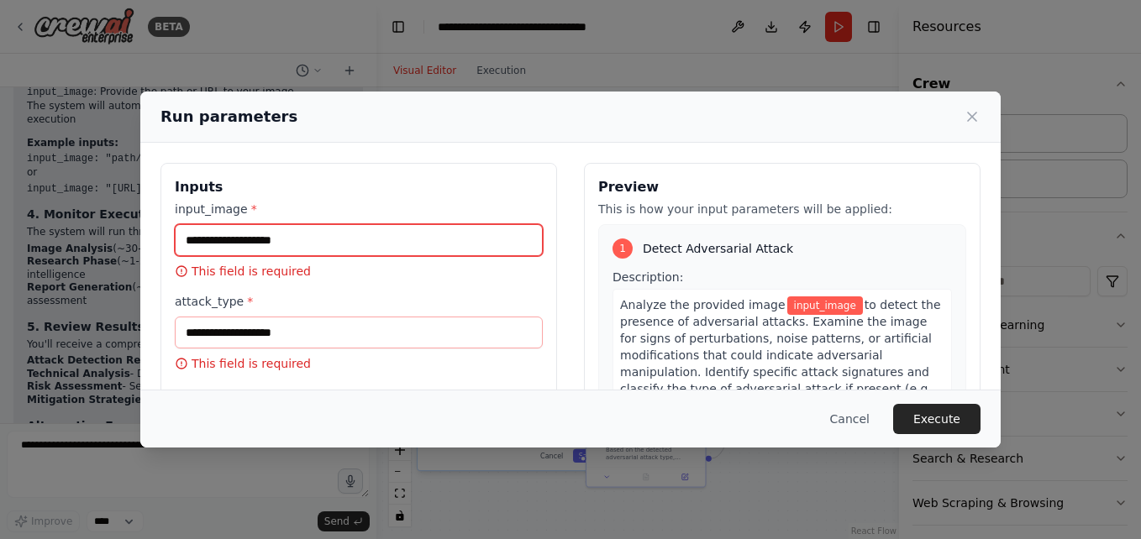
click at [254, 241] on input "input_image *" at bounding box center [359, 240] width 368 height 32
click at [281, 234] on input "input_image *" at bounding box center [359, 240] width 368 height 32
paste input "**********"
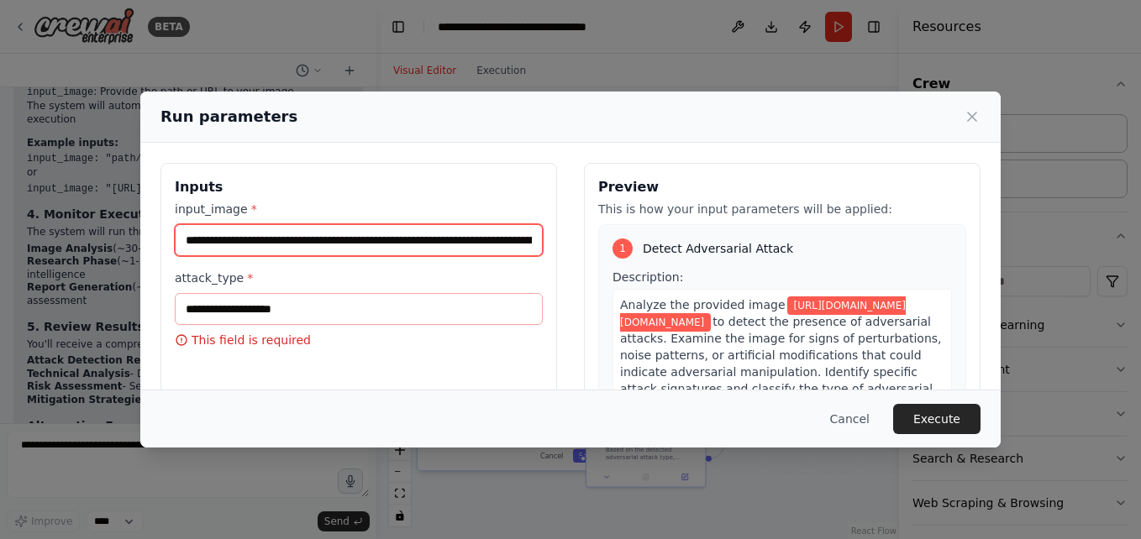
scroll to position [0, 217]
type input "**********"
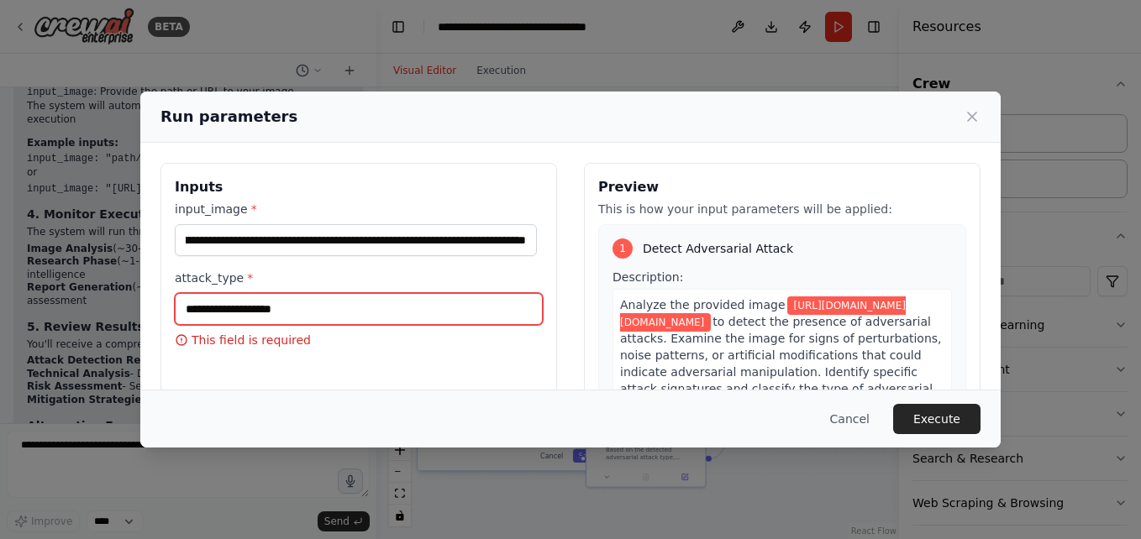
scroll to position [0, 0]
click at [341, 314] on input "attack_type *" at bounding box center [359, 309] width 368 height 32
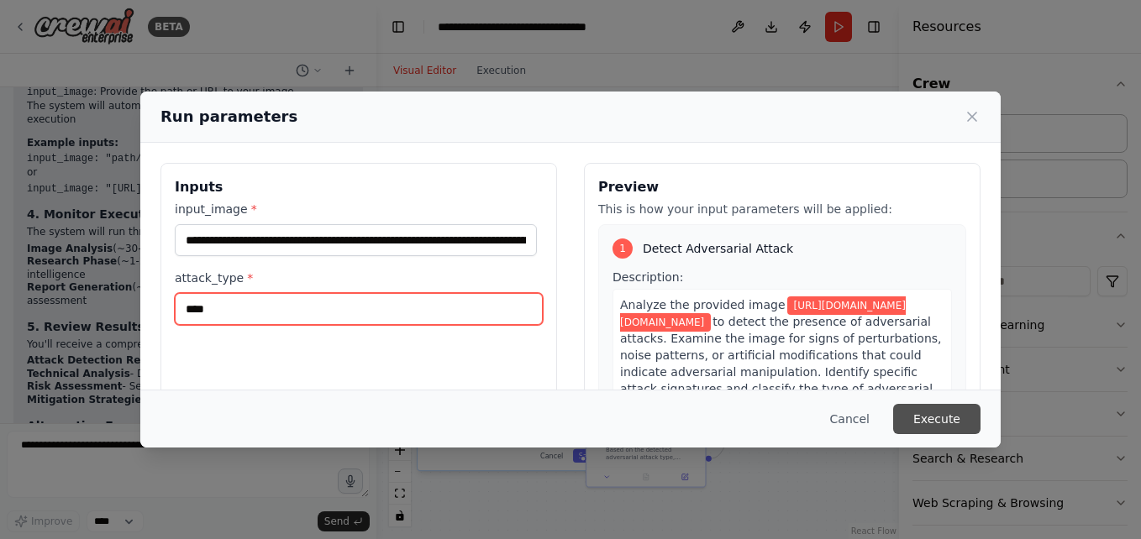
type input "****"
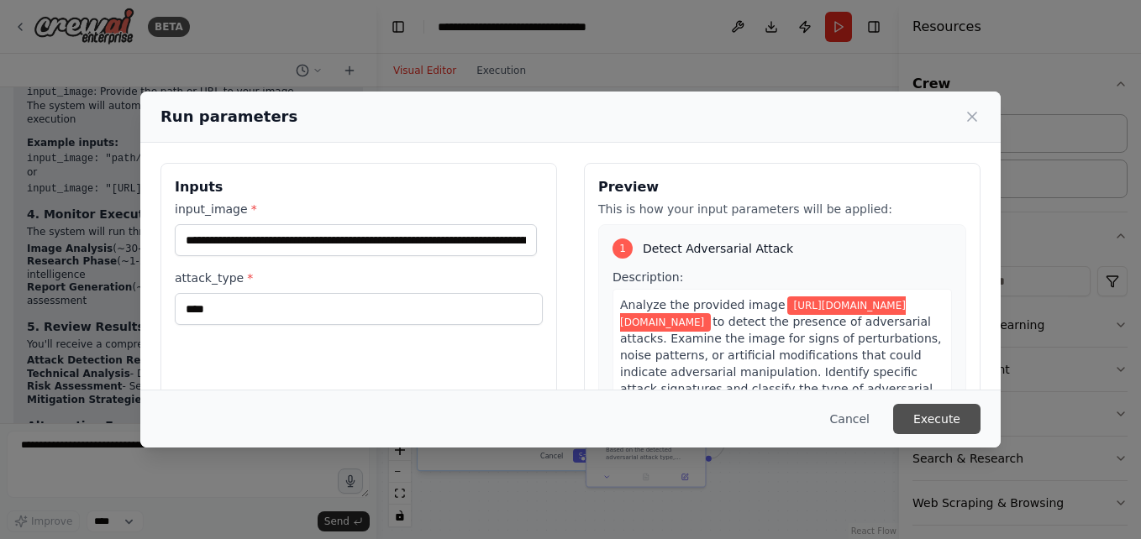
click at [966, 424] on button "Execute" at bounding box center [936, 419] width 87 height 30
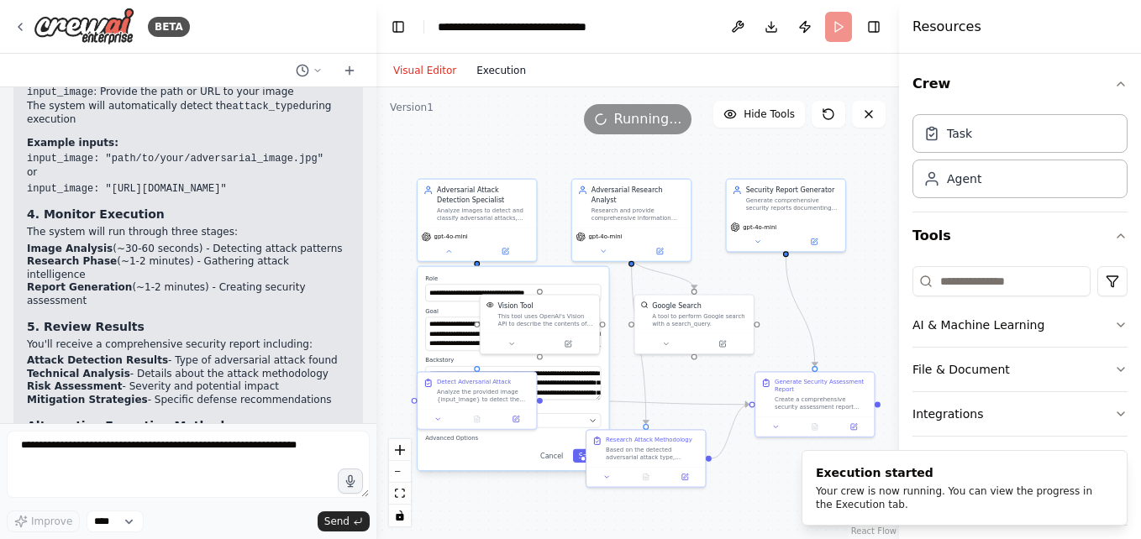
click at [507, 75] on button "Execution" at bounding box center [501, 70] width 70 height 20
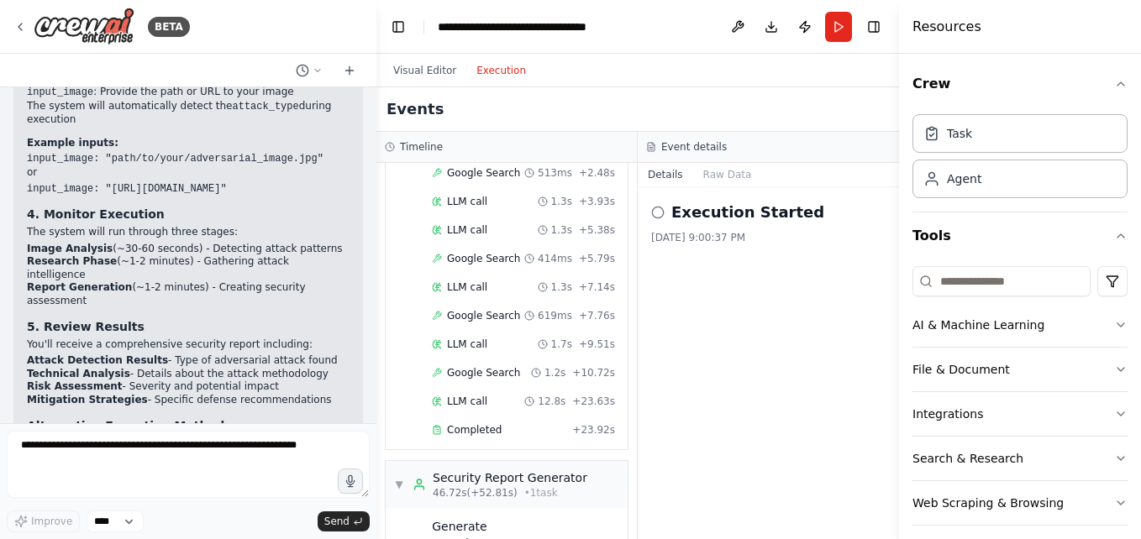
scroll to position [657, 0]
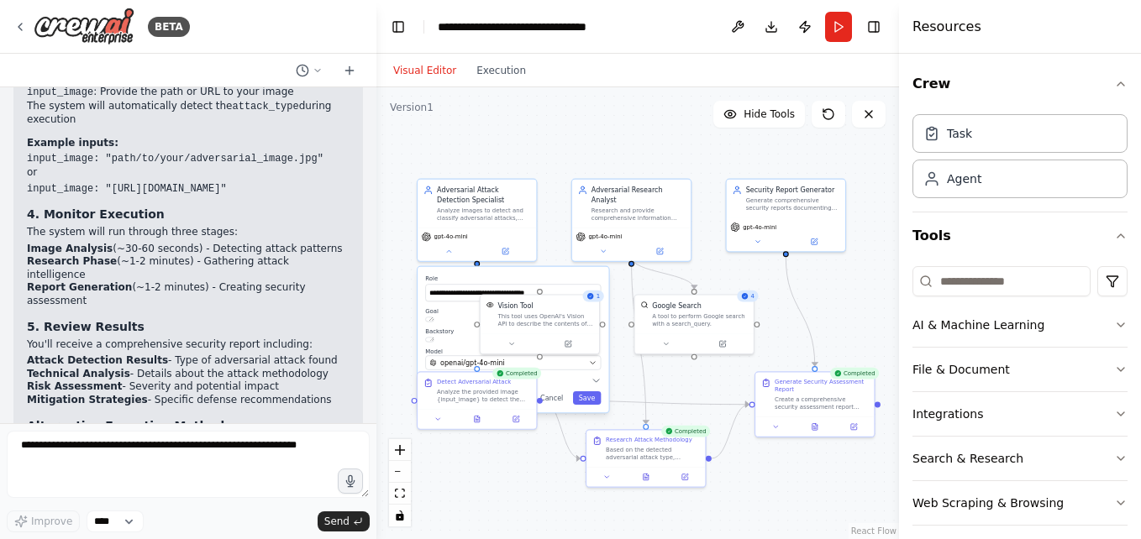
click at [435, 69] on button "Visual Editor" at bounding box center [424, 70] width 83 height 20
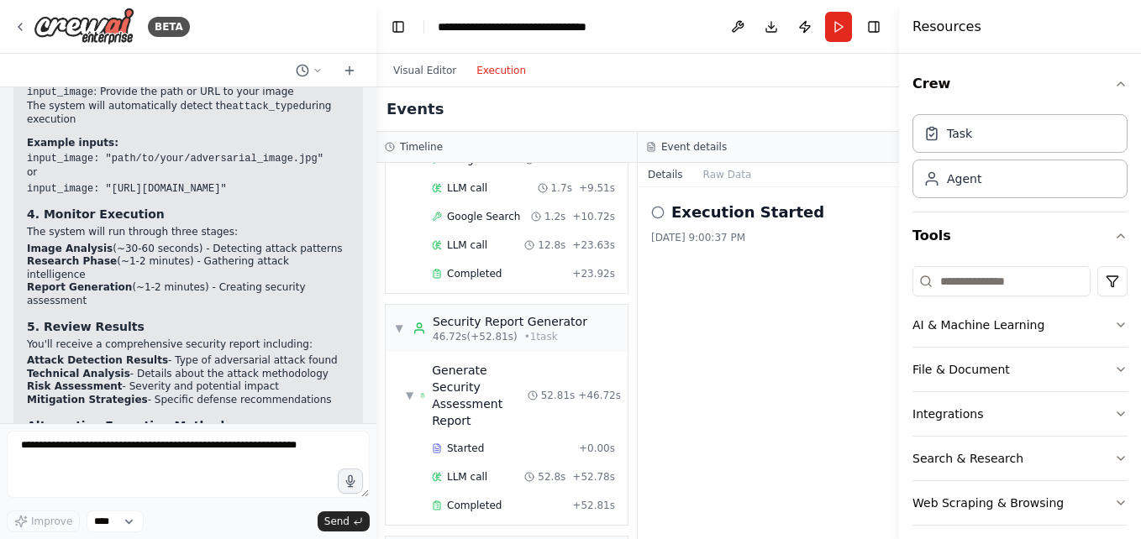
click at [475, 76] on button "Execution" at bounding box center [501, 70] width 70 height 20
click at [708, 171] on button "Raw Data" at bounding box center [727, 175] width 69 height 24
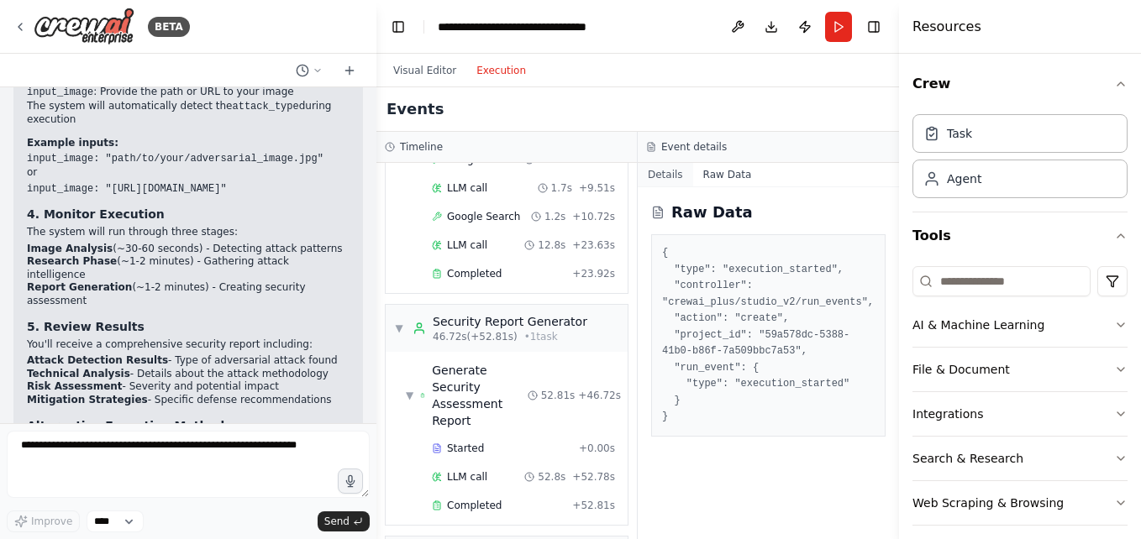
click at [649, 179] on button "Details" at bounding box center [665, 175] width 55 height 24
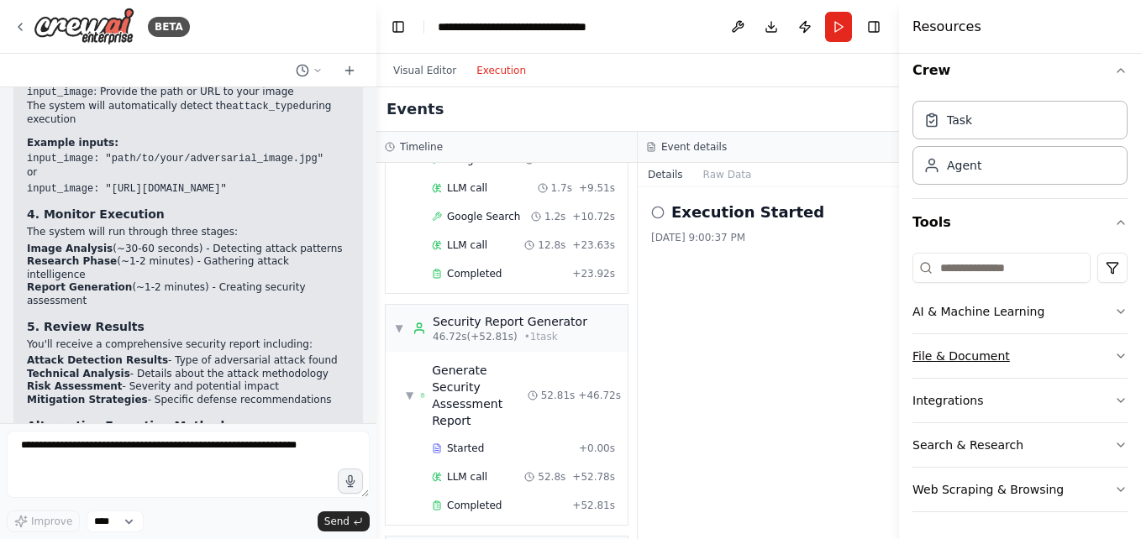
click at [937, 339] on button "File & Document" at bounding box center [1019, 356] width 215 height 44
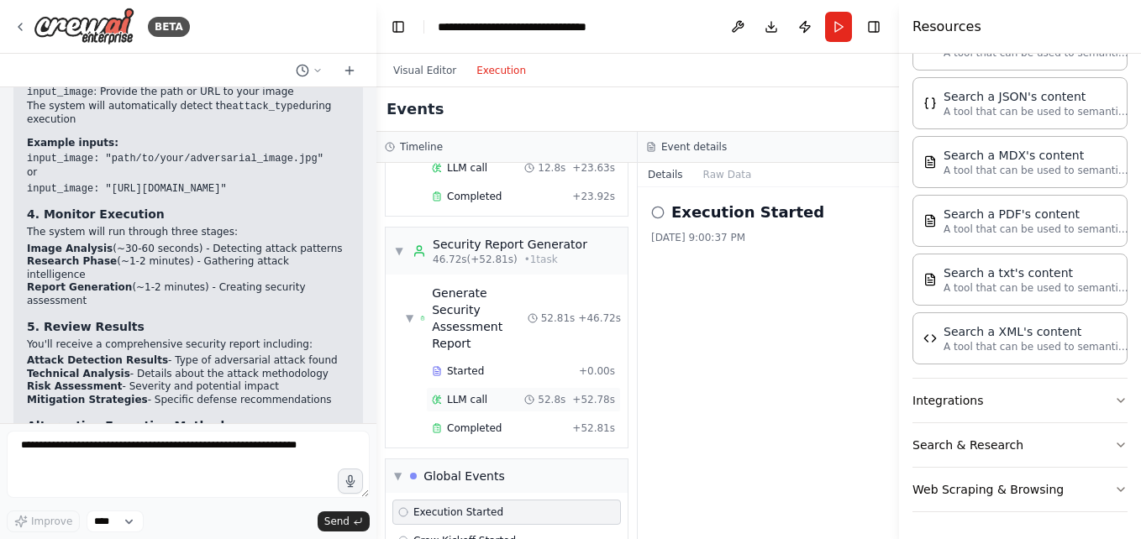
scroll to position [810, 0]
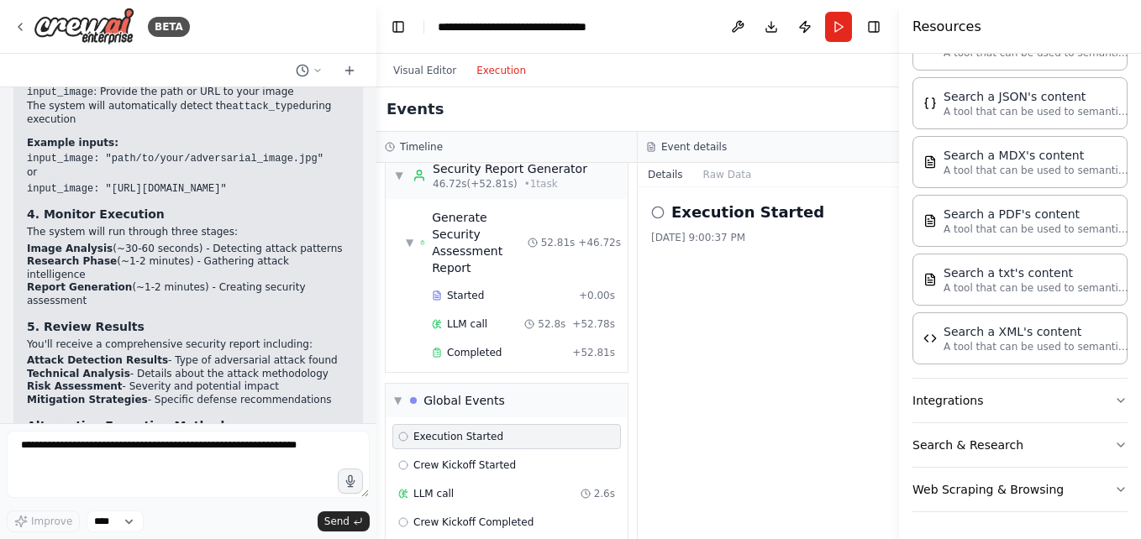
click at [721, 181] on button "Raw Data" at bounding box center [727, 175] width 69 height 24
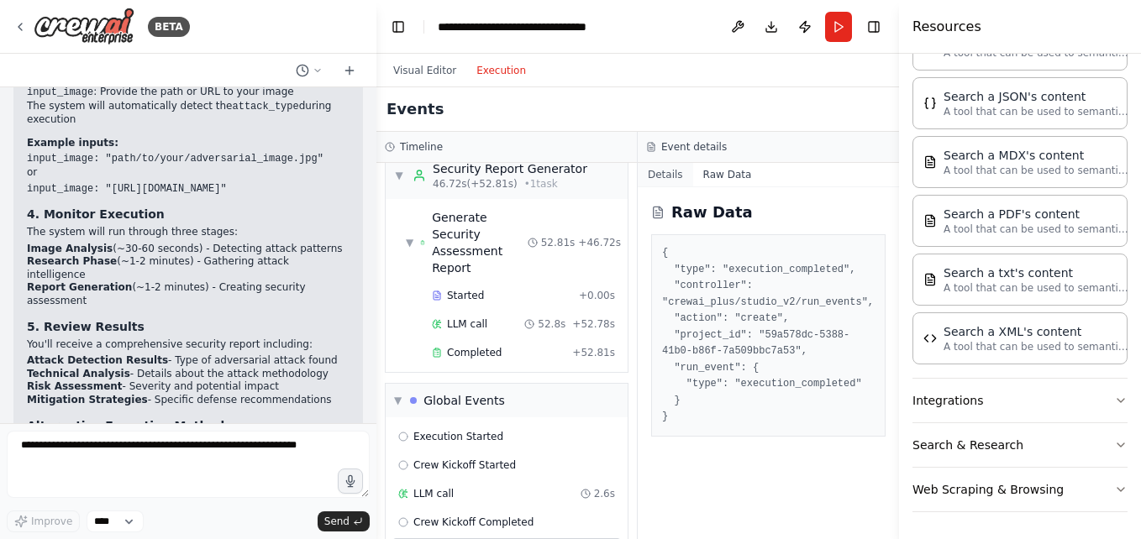
click at [684, 174] on button "Details" at bounding box center [665, 175] width 55 height 24
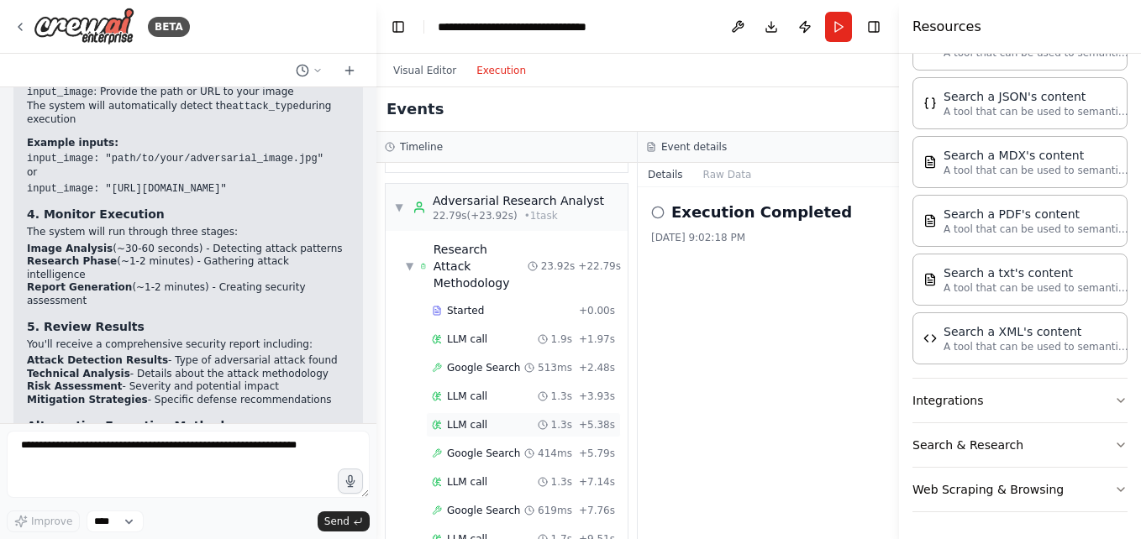
scroll to position [0, 0]
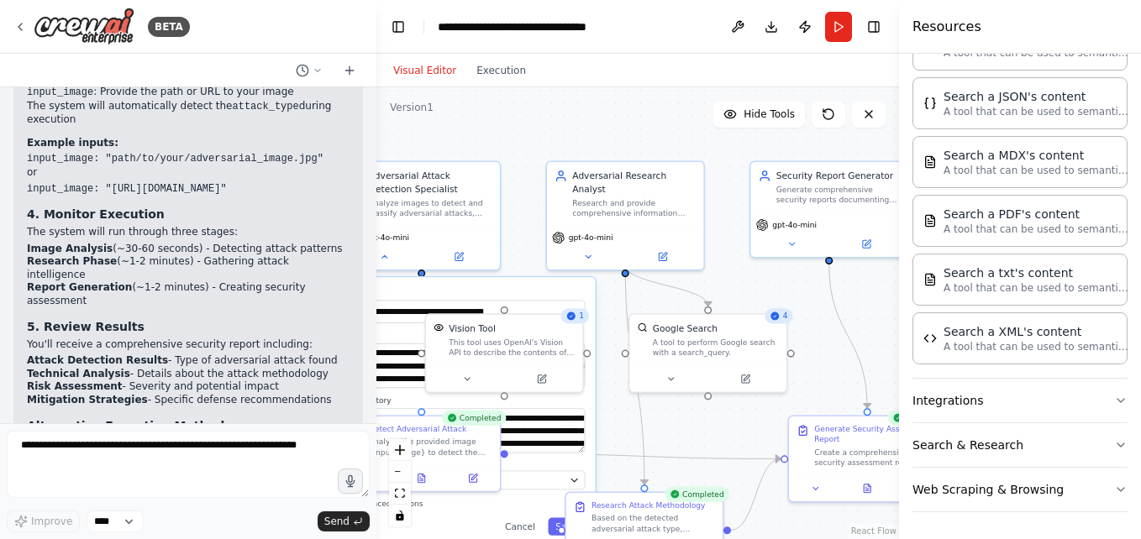
click at [425, 73] on button "Visual Editor" at bounding box center [424, 70] width 83 height 20
click at [770, 24] on button "Download" at bounding box center [771, 27] width 27 height 30
click at [872, 27] on button "Toggle Right Sidebar" at bounding box center [874, 27] width 24 height 24
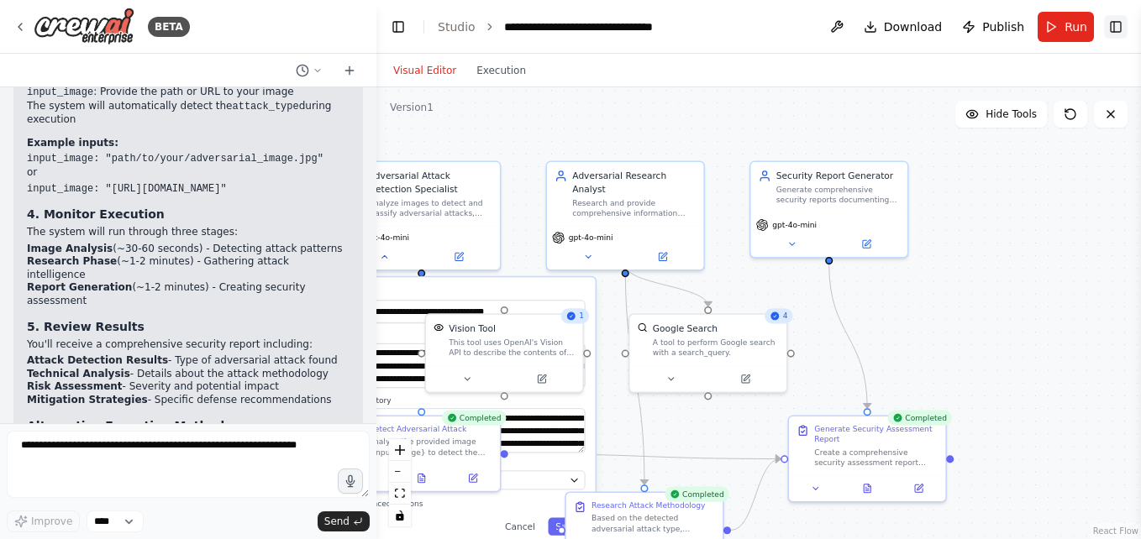
click at [1107, 28] on button "Toggle Right Sidebar" at bounding box center [1116, 27] width 24 height 24
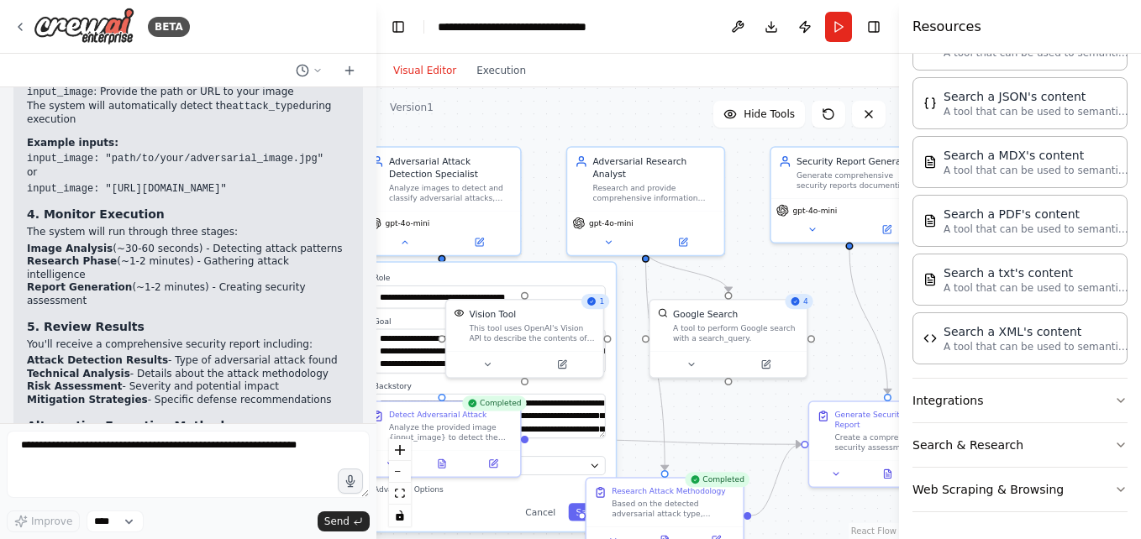
drag, startPoint x: 928, startPoint y: 501, endPoint x: 928, endPoint y: 580, distance: 79.0
drag, startPoint x: 928, startPoint y: 580, endPoint x: 754, endPoint y: 408, distance: 244.2
click at [754, 408] on div ".deletable-edge-delete-btn { width: 20px; height: 20px; border: 0px solid #ffff…" at bounding box center [637, 313] width 523 height 452
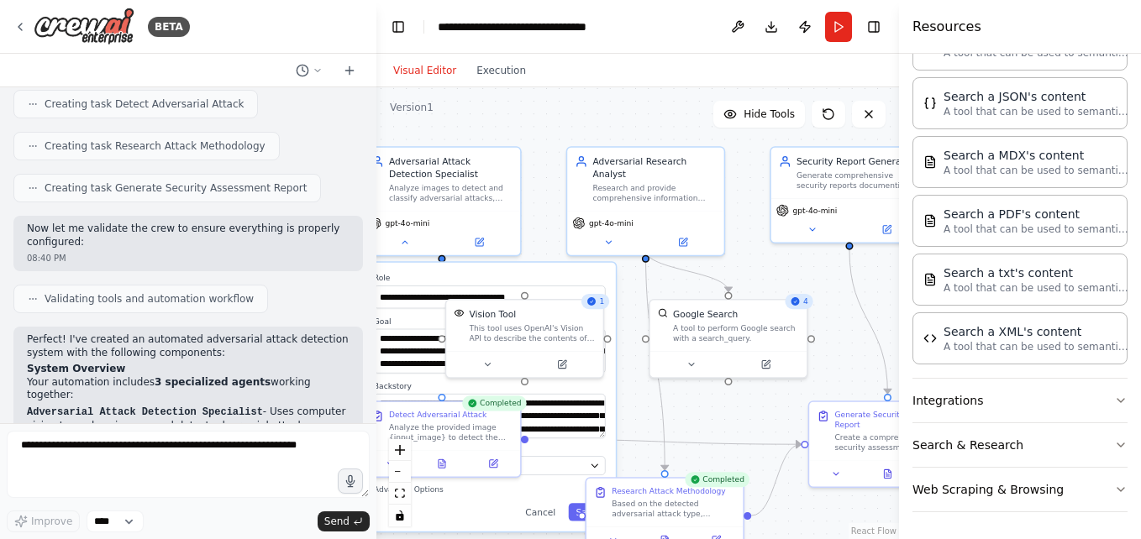
scroll to position [535, 0]
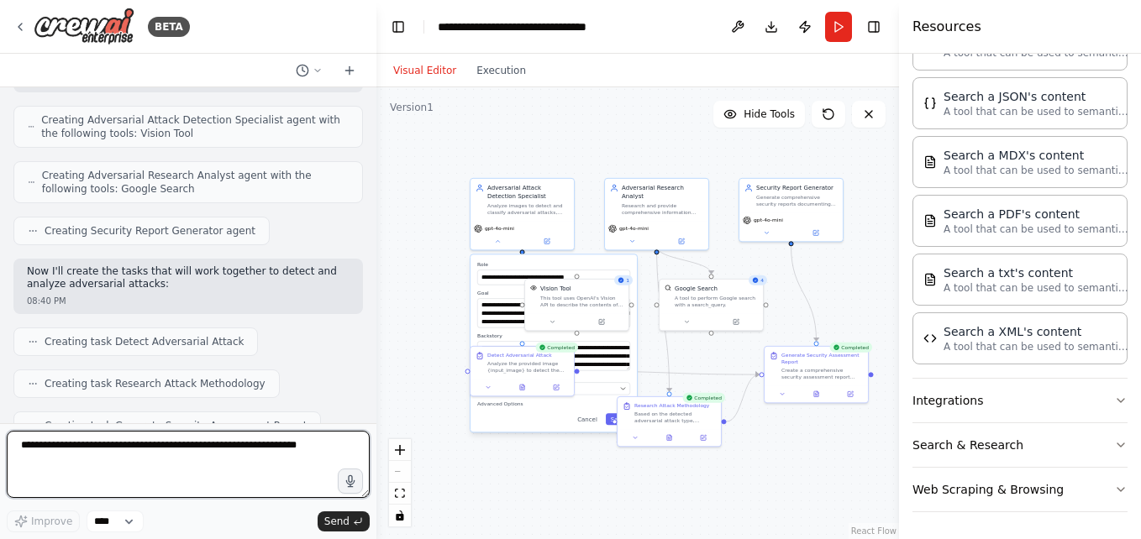
click at [254, 460] on textarea at bounding box center [188, 464] width 363 height 67
type textarea "**********"
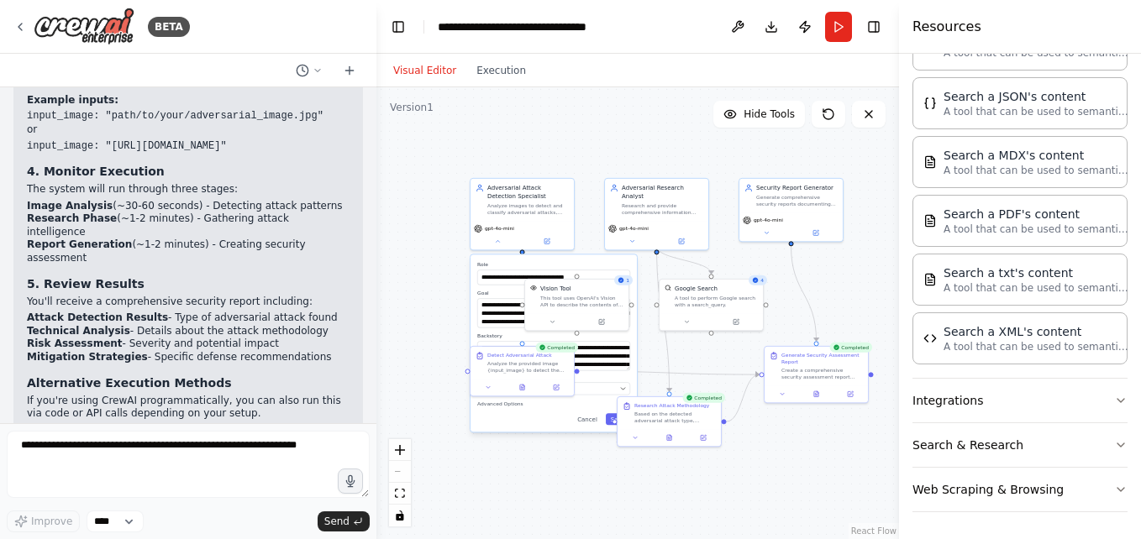
scroll to position [2232, 0]
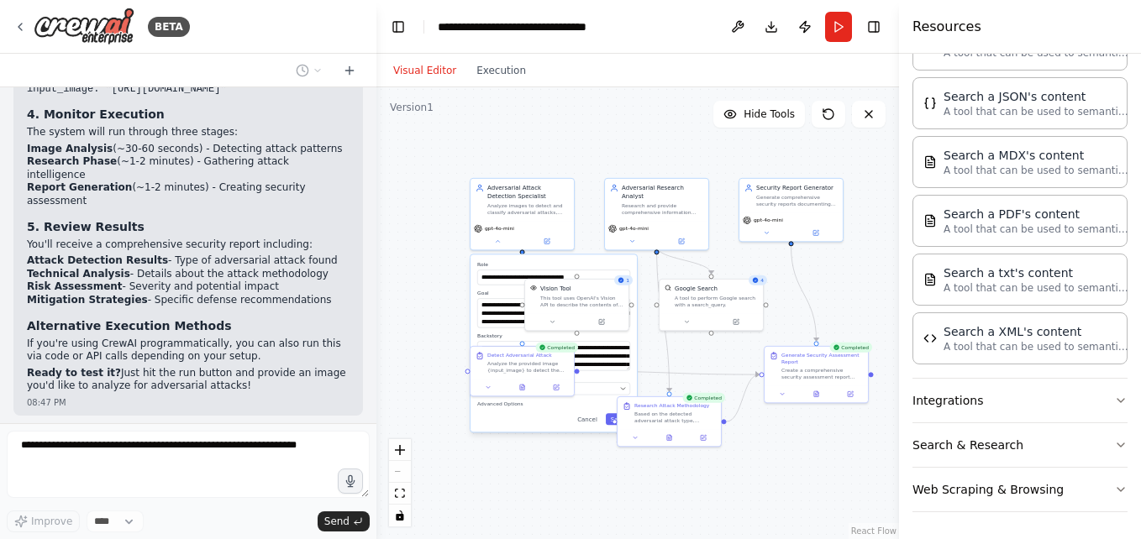
click at [806, 29] on button "Publish" at bounding box center [804, 27] width 27 height 30
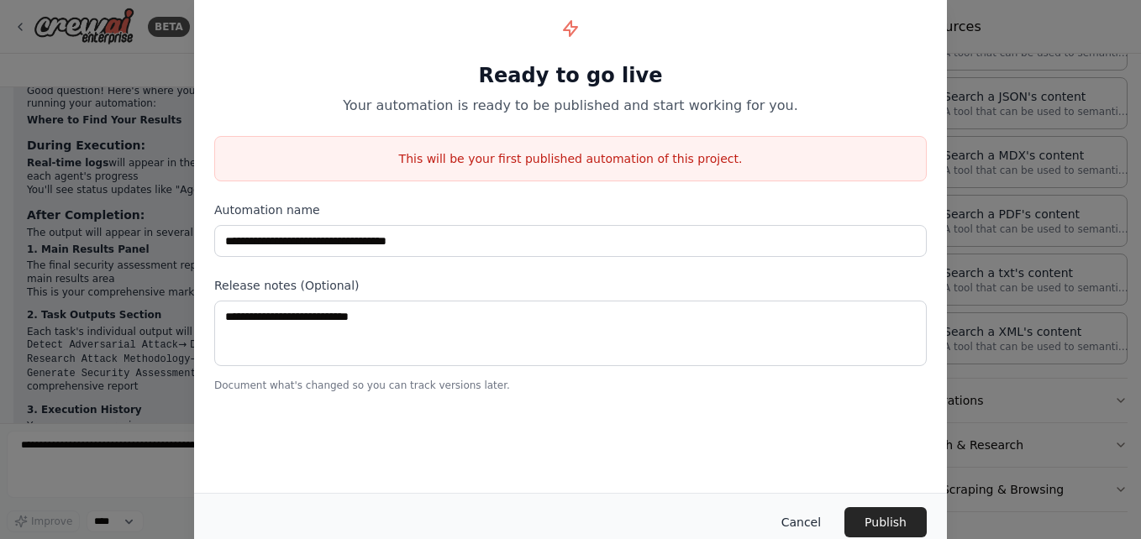
click at [799, 523] on button "Cancel" at bounding box center [801, 522] width 66 height 30
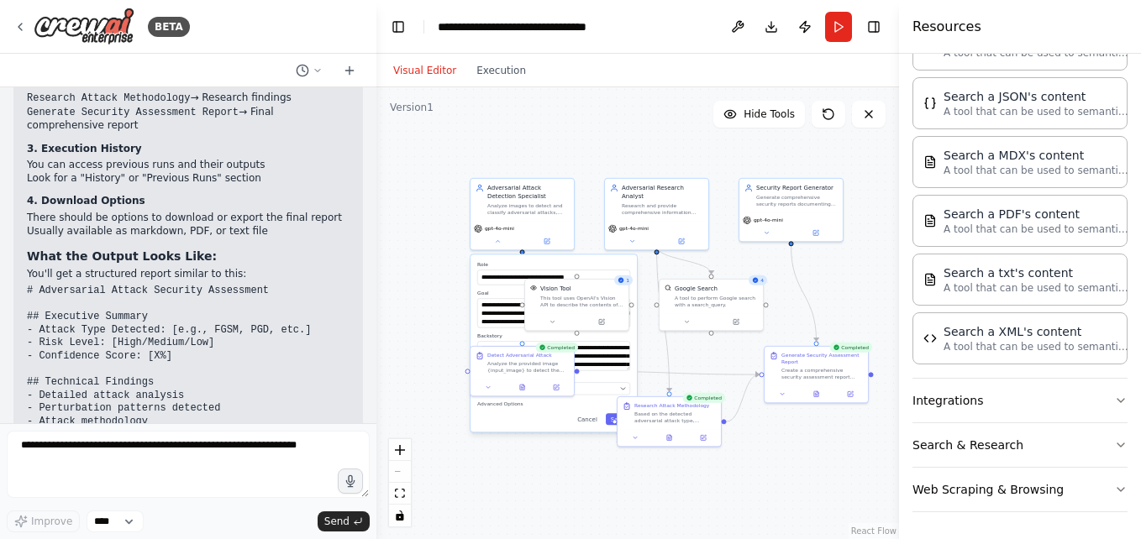
scroll to position [3011, 0]
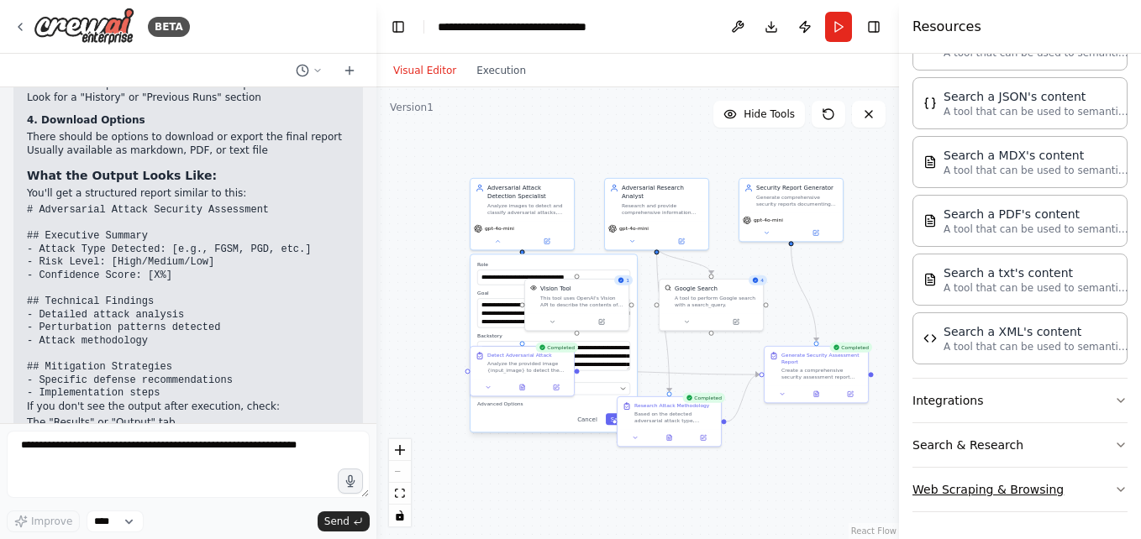
click at [959, 480] on button "Web Scraping & Browsing" at bounding box center [1019, 490] width 215 height 44
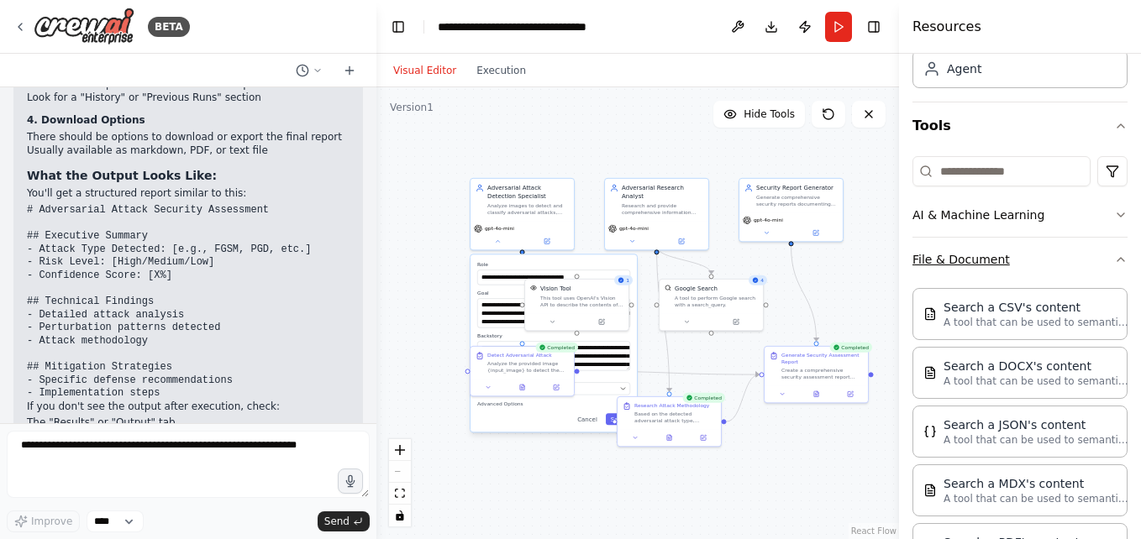
scroll to position [0, 0]
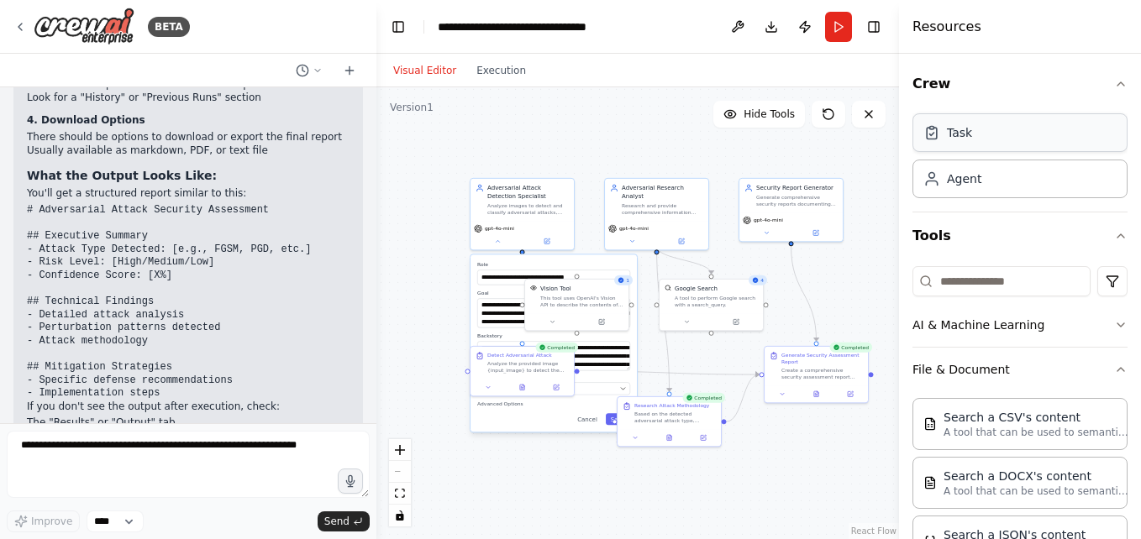
click at [961, 143] on div "Task" at bounding box center [1019, 132] width 215 height 39
click at [961, 187] on div "Agent" at bounding box center [1019, 178] width 215 height 39
click at [1114, 239] on icon "button" at bounding box center [1120, 235] width 13 height 13
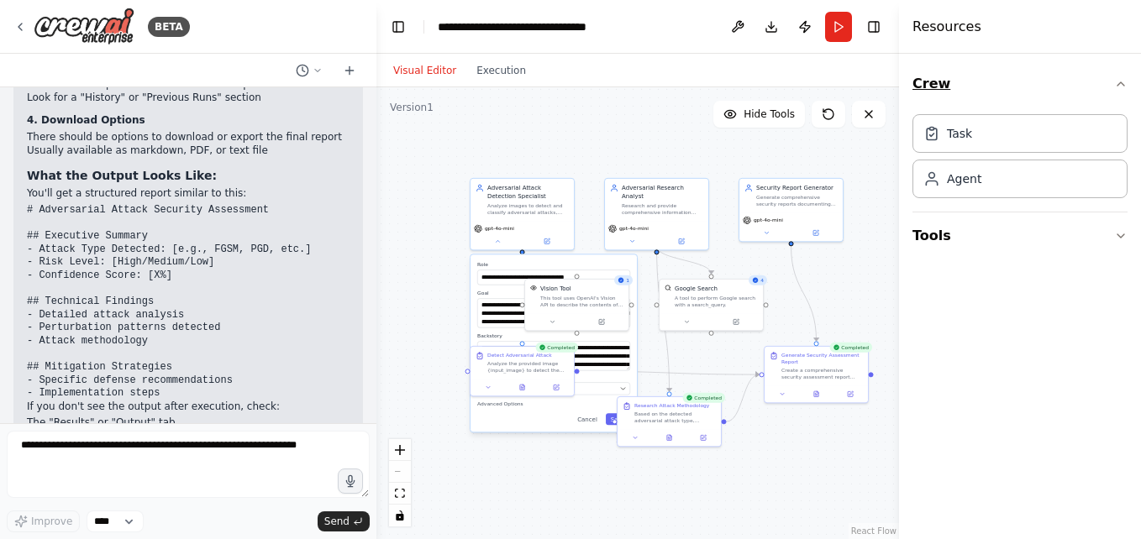
click at [1123, 91] on button "Crew" at bounding box center [1019, 83] width 215 height 47
click at [928, 90] on button "Crew" at bounding box center [1019, 83] width 215 height 47
click at [928, 89] on button "Crew" at bounding box center [1019, 83] width 215 height 47
click at [743, 28] on button at bounding box center [737, 27] width 27 height 30
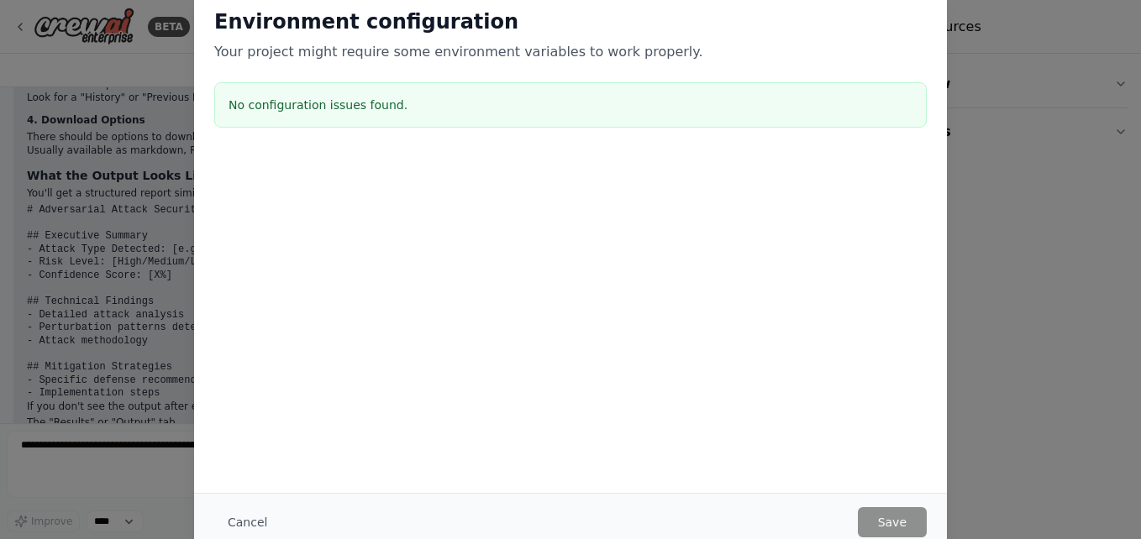
click at [1060, 434] on div "Environment configuration Your project might require some environment variables…" at bounding box center [570, 269] width 1141 height 539
click at [994, 402] on div "Environment configuration Your project might require some environment variables…" at bounding box center [570, 269] width 1141 height 539
click at [87, 313] on div "Environment configuration Your project might require some environment variables…" at bounding box center [570, 269] width 1141 height 539
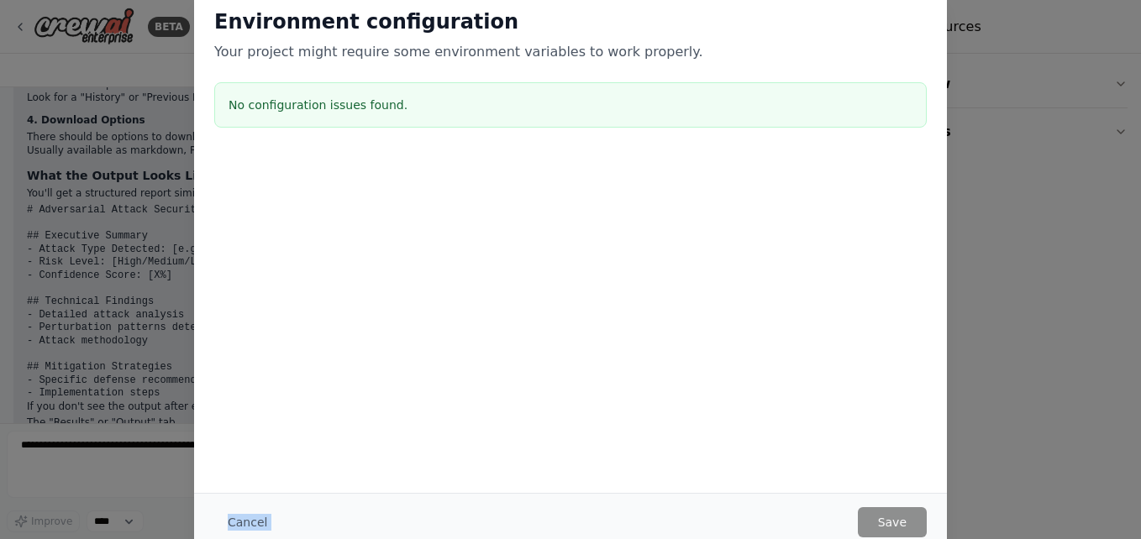
click at [87, 314] on div "Environment configuration Your project might require some environment variables…" at bounding box center [570, 269] width 1141 height 539
click at [89, 315] on div "Environment configuration Your project might require some environment variables…" at bounding box center [570, 269] width 1141 height 539
